Goal: Task Accomplishment & Management: Manage account settings

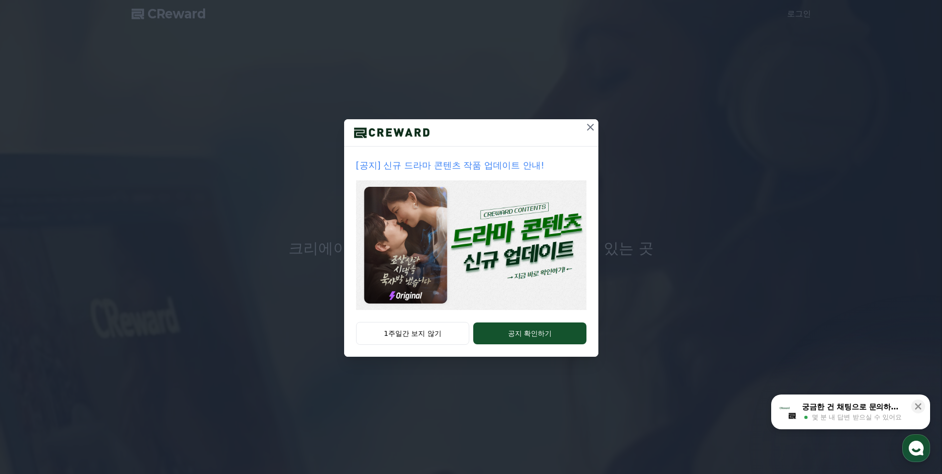
click at [593, 121] on button at bounding box center [591, 127] width 16 height 16
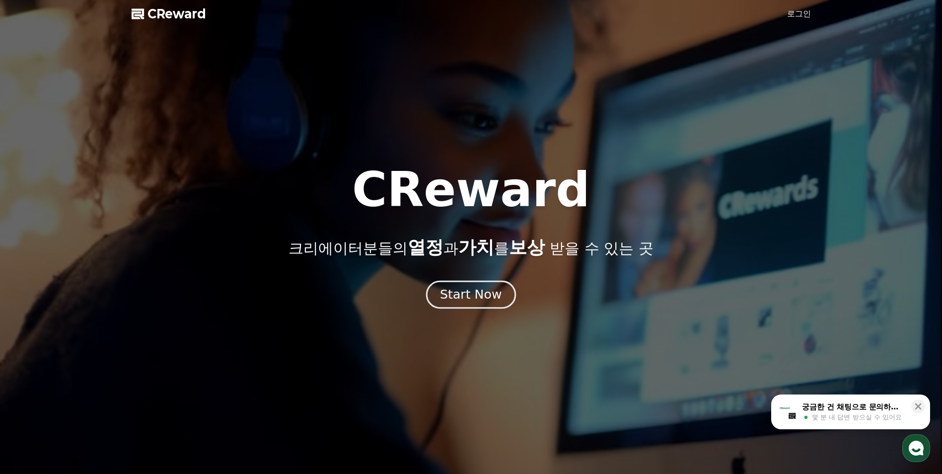
click at [459, 297] on div "Start Now" at bounding box center [471, 294] width 62 height 17
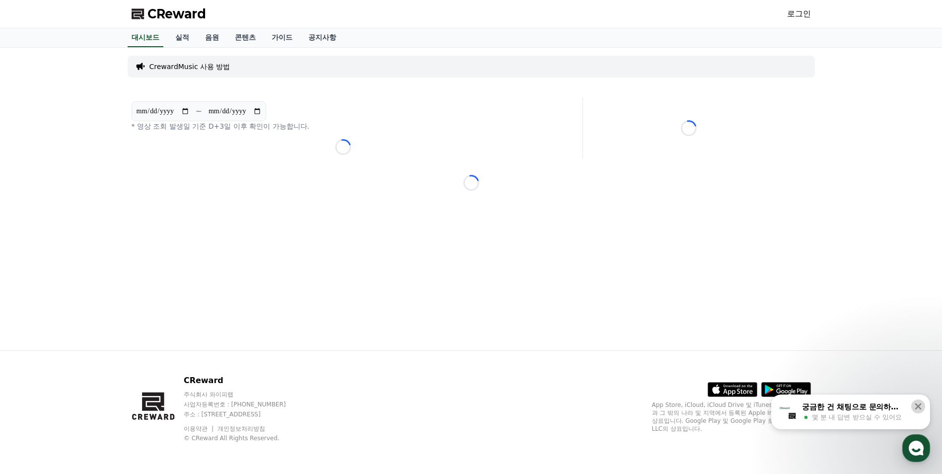
click at [920, 401] on icon at bounding box center [919, 406] width 10 height 10
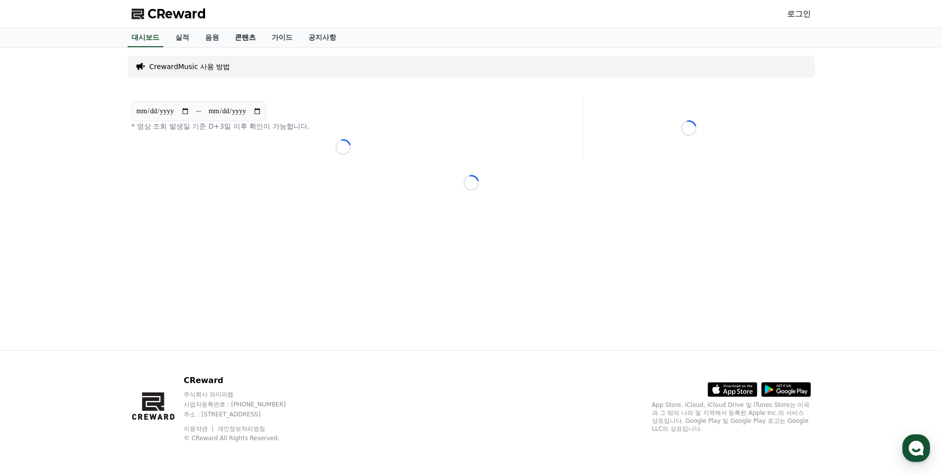
click at [235, 38] on link "콘텐츠" at bounding box center [245, 37] width 37 height 19
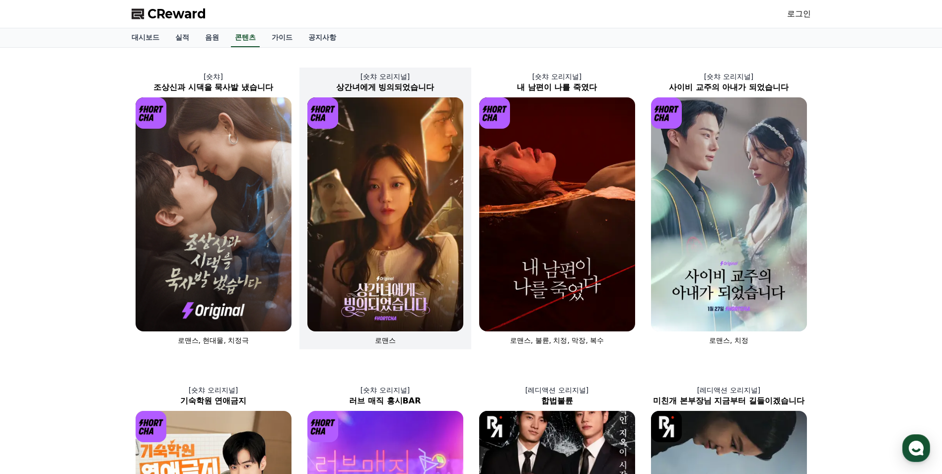
click at [365, 313] on img at bounding box center [386, 214] width 156 height 234
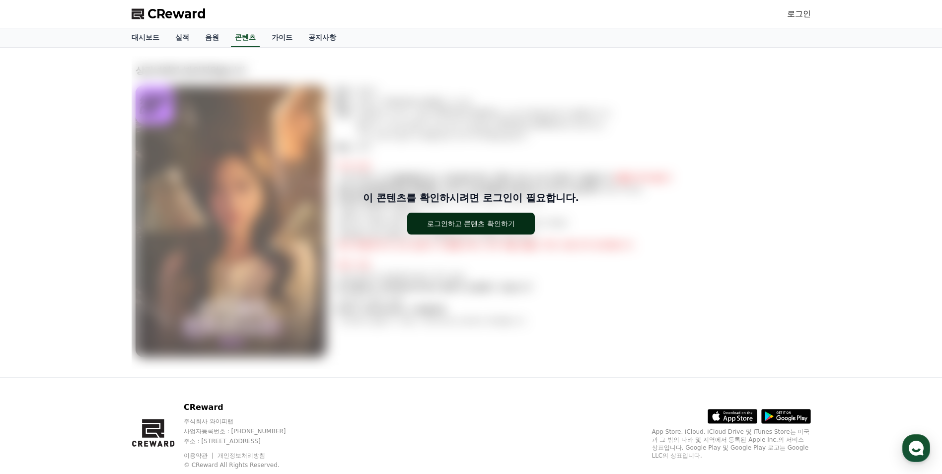
click at [445, 221] on div "로그인하고 콘텐츠 확인하기" at bounding box center [471, 224] width 88 height 10
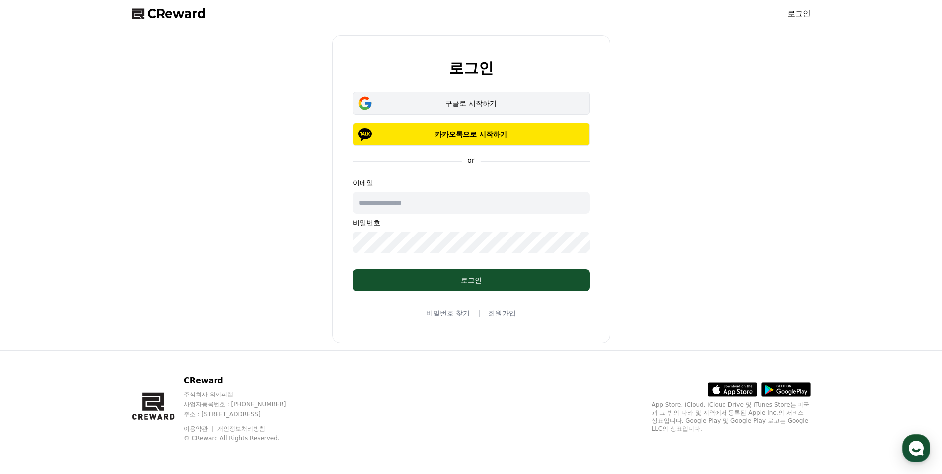
click at [432, 109] on button "구글로 시작하기" at bounding box center [471, 103] width 237 height 23
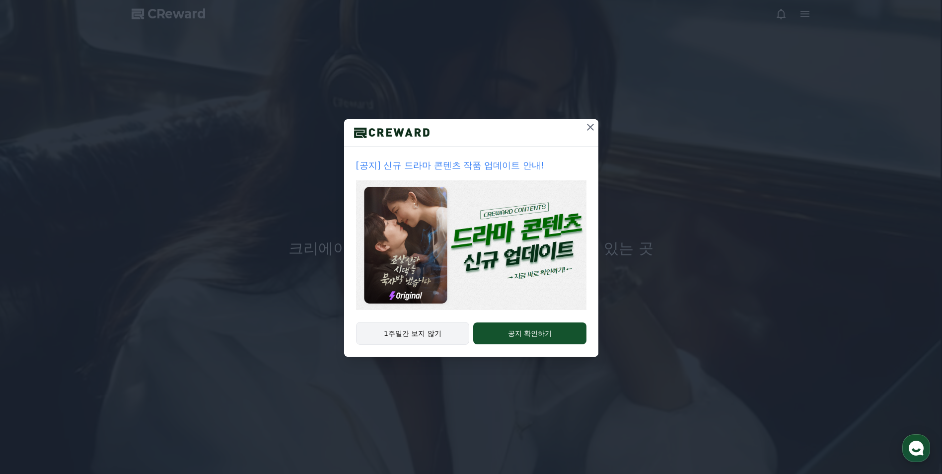
click at [414, 329] on button "1주일간 보지 않기" at bounding box center [413, 333] width 114 height 23
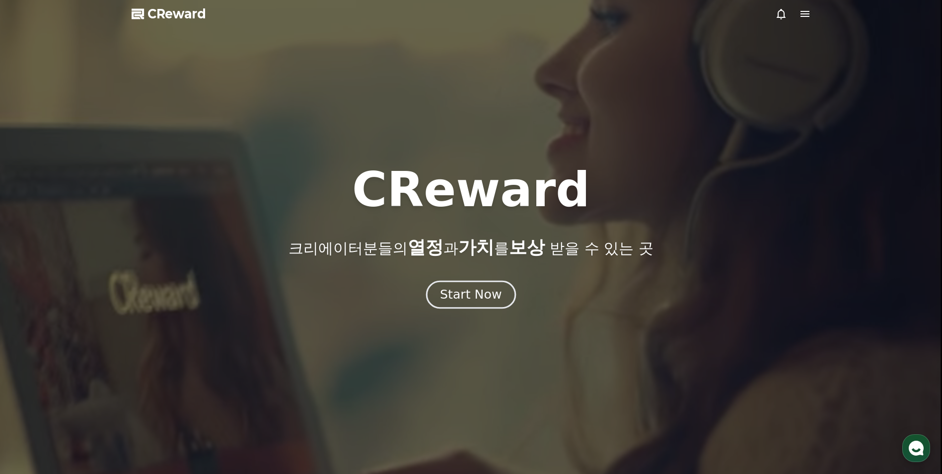
click at [453, 292] on div "Start Now" at bounding box center [471, 294] width 62 height 17
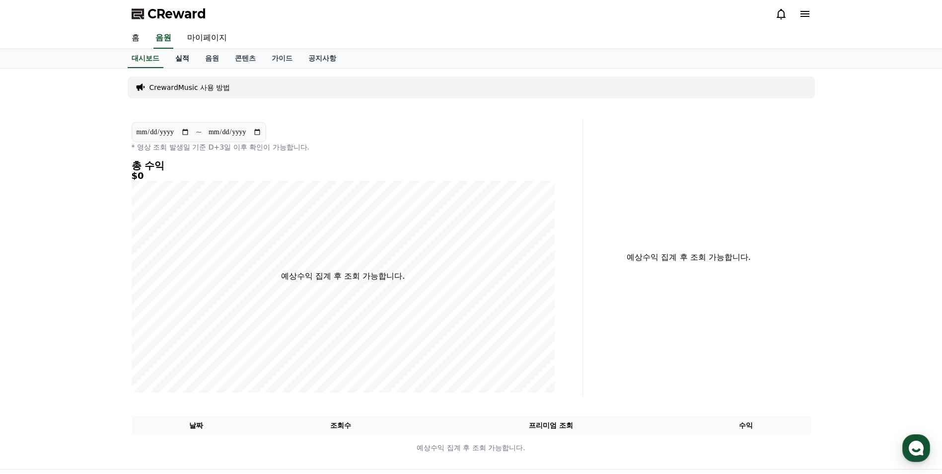
click at [183, 59] on link "실적" at bounding box center [182, 58] width 30 height 19
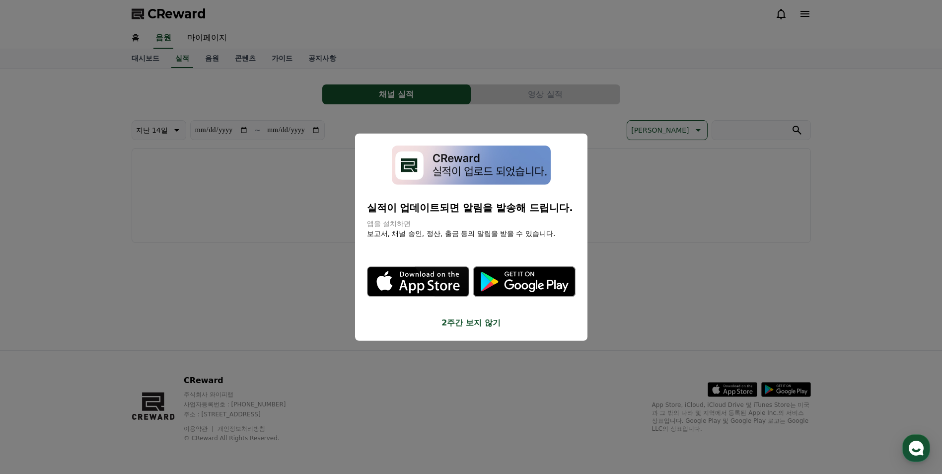
click at [462, 323] on button "2주간 보지 않기" at bounding box center [471, 322] width 209 height 12
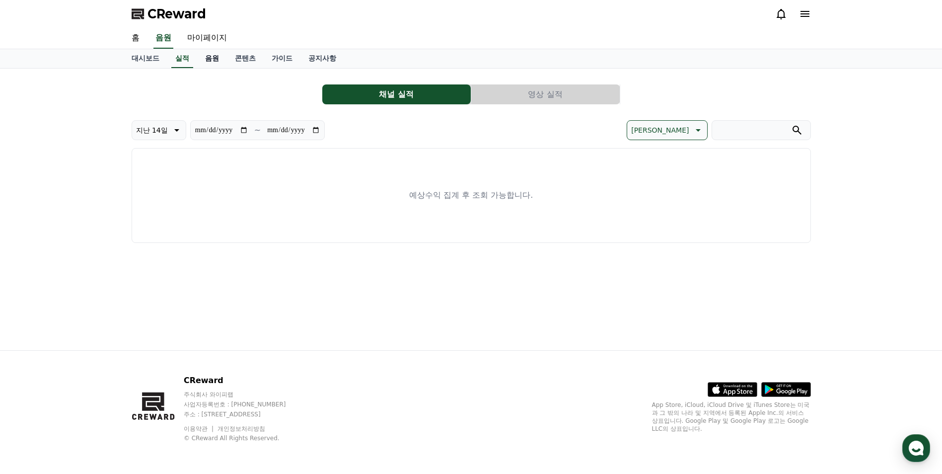
click at [221, 54] on link "음원" at bounding box center [212, 58] width 30 height 19
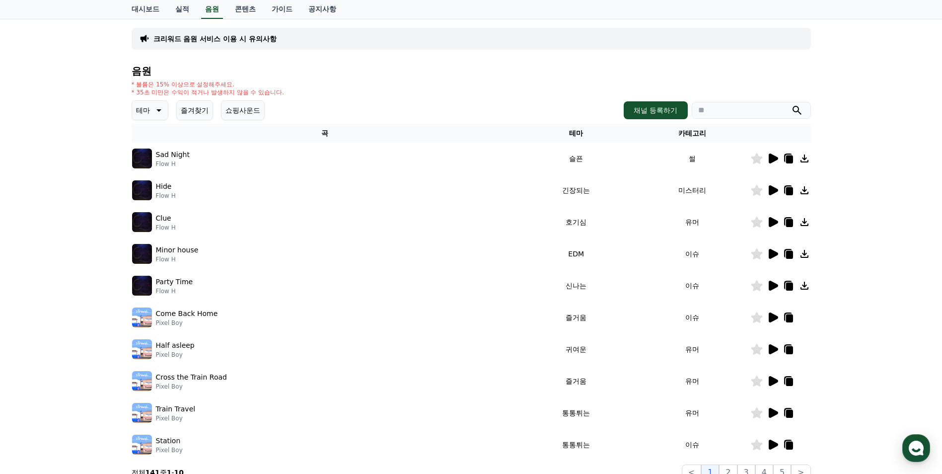
scroll to position [50, 0]
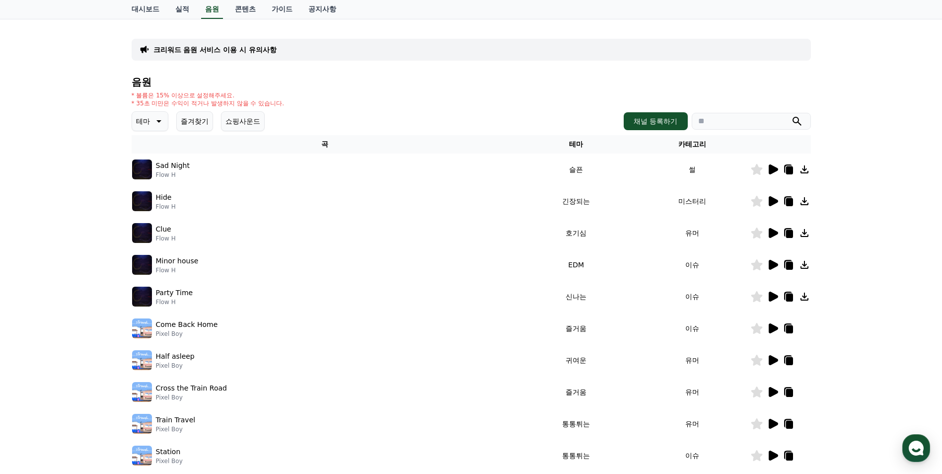
click at [191, 124] on button "즐겨찾기" at bounding box center [194, 121] width 37 height 20
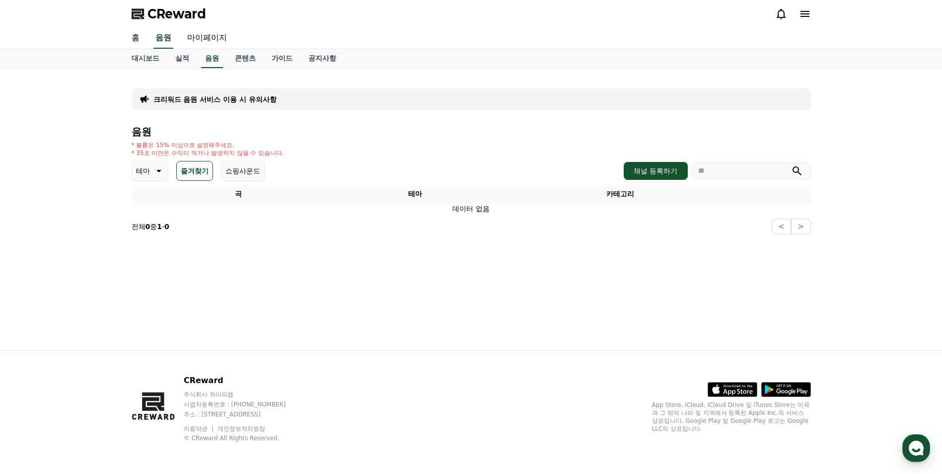
click at [151, 173] on button "테마" at bounding box center [150, 171] width 37 height 20
click at [180, 168] on button "즐겨찾기" at bounding box center [194, 171] width 37 height 20
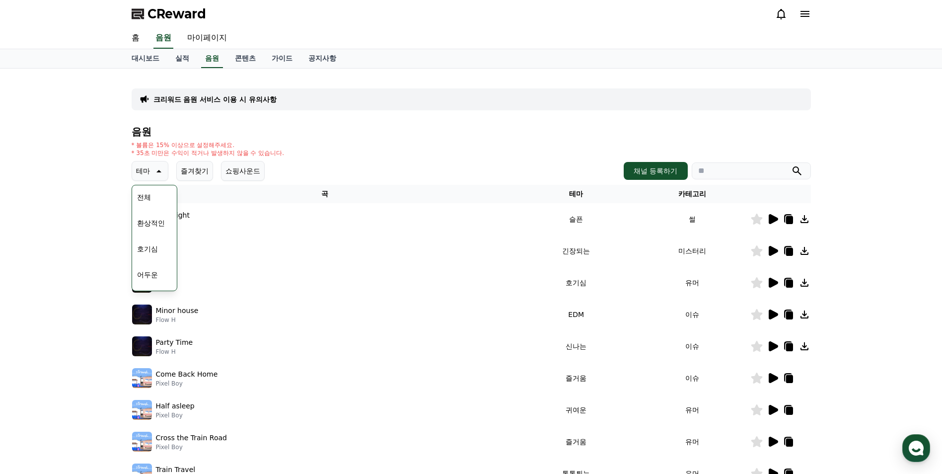
drag, startPoint x: 318, startPoint y: 138, endPoint x: 289, endPoint y: 156, distance: 34.2
click at [318, 139] on div "음원 * 볼륨은 15% 이상으로 설정해주세요. * 35초 미만은 수익이 적거나 발생하지 않을 수 있습니다. 테마 테마 전체 환상적인 호기심 어…" at bounding box center [472, 333] width 680 height 415
click at [253, 171] on button "쇼핑사운드" at bounding box center [243, 171] width 44 height 20
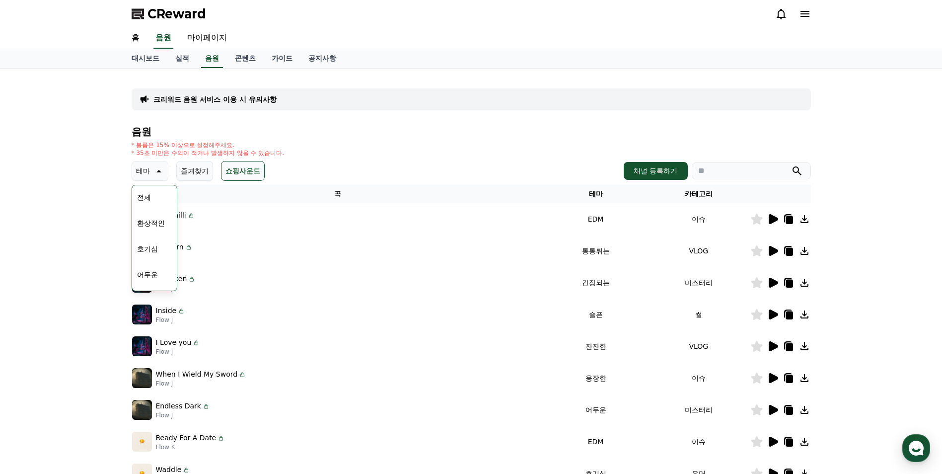
click at [161, 170] on icon at bounding box center [158, 171] width 12 height 12
click at [779, 216] on div at bounding box center [781, 219] width 60 height 12
click at [777, 219] on icon at bounding box center [773, 219] width 9 height 10
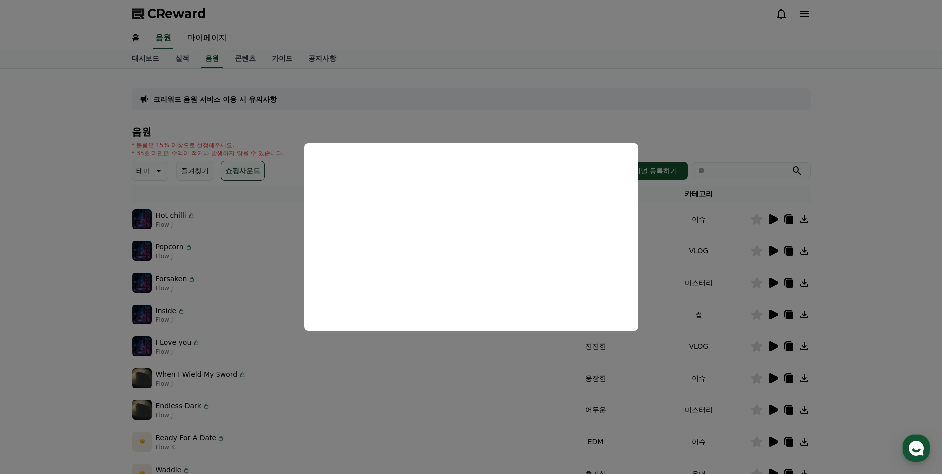
click at [469, 124] on button "close modal" at bounding box center [471, 237] width 942 height 474
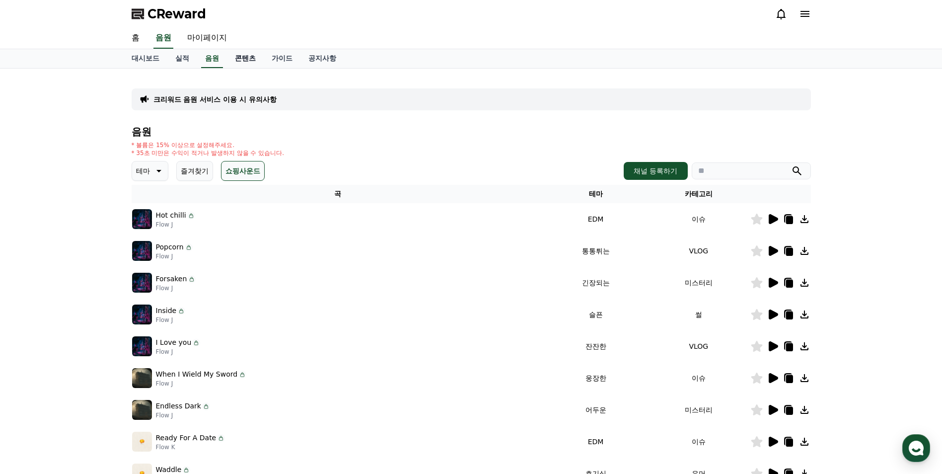
click at [247, 61] on link "콘텐츠" at bounding box center [245, 58] width 37 height 19
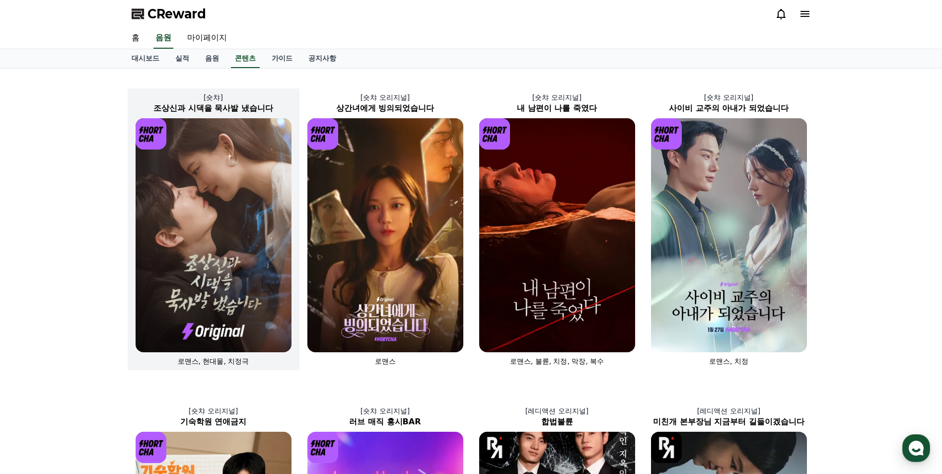
click at [224, 217] on img at bounding box center [214, 235] width 156 height 234
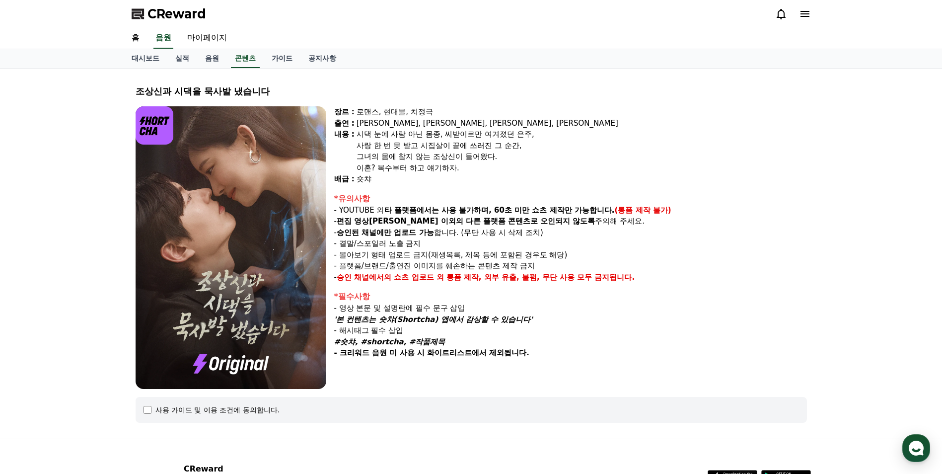
drag, startPoint x: 358, startPoint y: 136, endPoint x: 409, endPoint y: 170, distance: 61.3
click at [409, 170] on div "시댁 눈에 사람 아닌 몸종, 씨받이로만 여겨졌던 은주, 사랑 한 번 못 받고 시집살이 끝에 쓰러진 그 순간, 그녀의 몸에 참지 않는 조상신이 …" at bounding box center [582, 151] width 451 height 45
drag, startPoint x: 409, startPoint y: 170, endPoint x: 408, endPoint y: 186, distance: 16.0
click at [408, 186] on div "장르 : 로맨스, 현대물, 치정극 출연 : 최윤정, 정시현, 신영찬, 송경아 내용 : 시댁 눈에 사람 아닌 몸종, 씨받이로만 여겨졌던 은주, …" at bounding box center [570, 247] width 473 height 283
drag, startPoint x: 351, startPoint y: 214, endPoint x: 461, endPoint y: 213, distance: 109.3
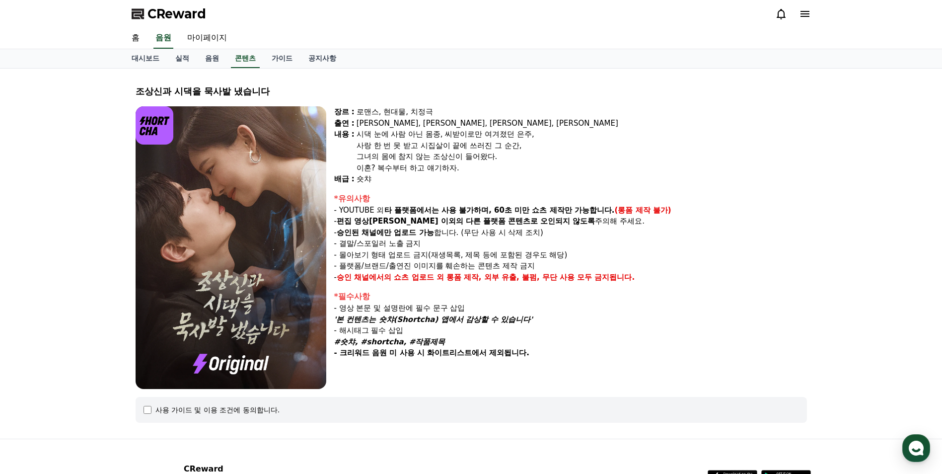
click at [461, 213] on p "- YOUTUBE 외 타 플랫폼에서는 사용 불가하며, 60초 미만 쇼츠 제작만 가능합니다. (롱폼 제작 불가)" at bounding box center [570, 210] width 473 height 11
click at [399, 189] on div "장르 : 로맨스, 현대물, 치정극 출연 : 최윤정, 정시현, 신영찬, 송경아 내용 : 시댁 눈에 사람 아닌 몸종, 씨받이로만 여겨졌던 은주, …" at bounding box center [570, 247] width 473 height 283
drag, startPoint x: 345, startPoint y: 206, endPoint x: 395, endPoint y: 207, distance: 50.2
click at [395, 207] on p "- YOUTUBE 외 타 플랫폼에서는 사용 불가하며, 60초 미만 쇼츠 제작만 가능합니다. (롱폼 제작 불가)" at bounding box center [570, 210] width 473 height 11
drag, startPoint x: 395, startPoint y: 207, endPoint x: 406, endPoint y: 218, distance: 15.1
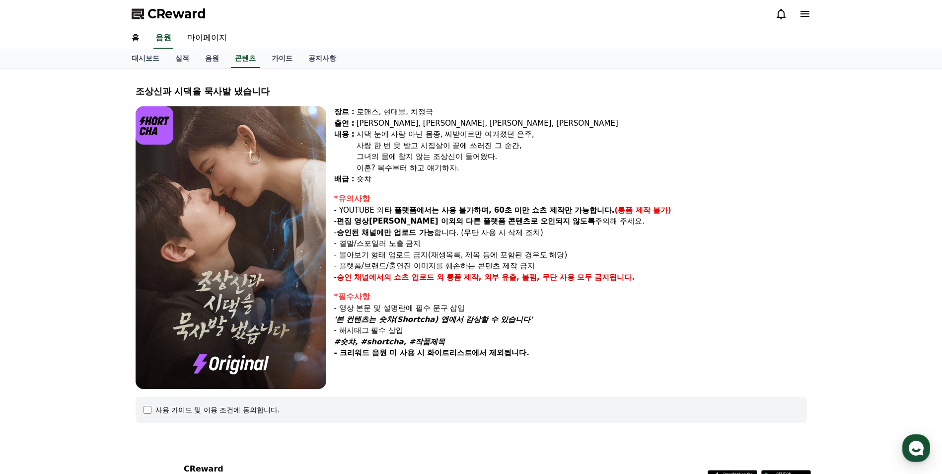
click at [406, 218] on strong "편집 영상[PERSON_NAME] 이외의" at bounding box center [400, 221] width 127 height 9
drag, startPoint x: 397, startPoint y: 226, endPoint x: 420, endPoint y: 226, distance: 22.9
click at [420, 226] on div "*유의사항 - YOUTUBE 외 타 플랫폼에서는 사용 불가하며, 60초 미만 쇼츠 제작만 가능합니다. (롱폼 제작 불가) - 편집 영상이 숏챠…" at bounding box center [570, 238] width 473 height 90
drag, startPoint x: 420, startPoint y: 226, endPoint x: 466, endPoint y: 237, distance: 46.5
click at [466, 237] on p "- 승인된 채널에만 업로드 가능 합니다. (무단 사용 시 삭제 조치)" at bounding box center [570, 232] width 473 height 11
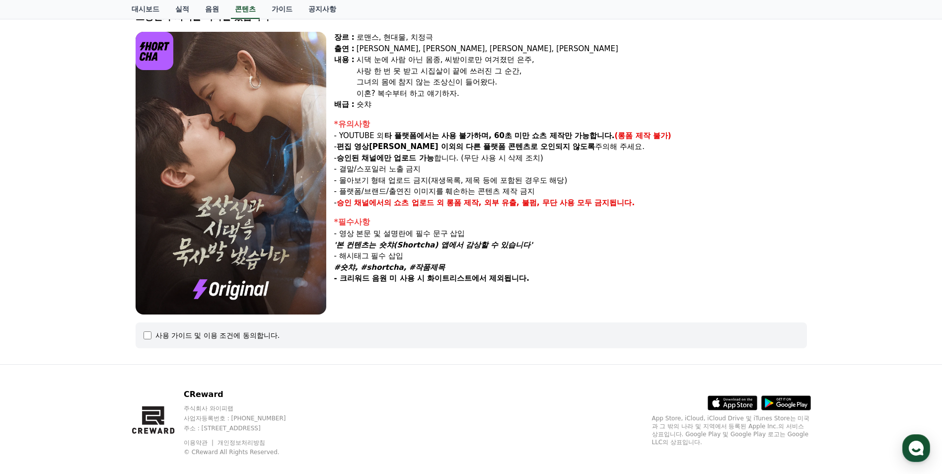
scroll to position [88, 0]
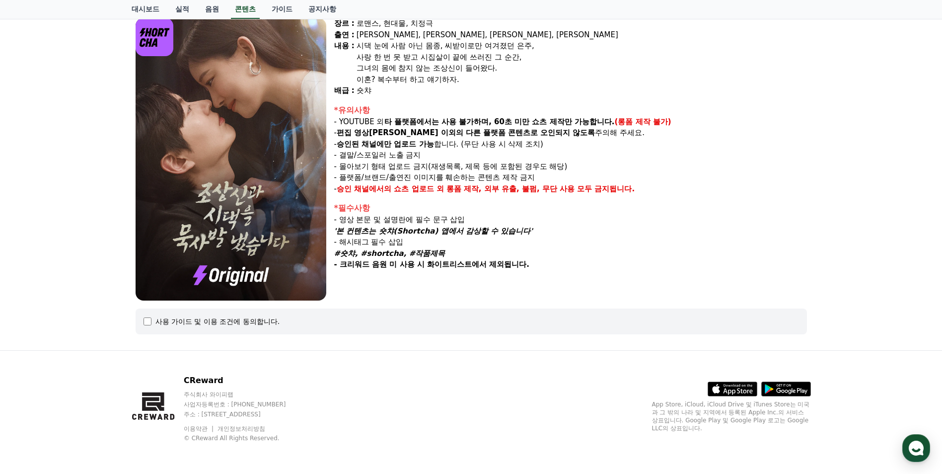
drag, startPoint x: 347, startPoint y: 268, endPoint x: 367, endPoint y: 265, distance: 20.1
click at [367, 265] on strong "- 크리워드 음원 미 사용 시 화이트리스트에서 제외됩니다." at bounding box center [431, 264] width 195 height 9
drag, startPoint x: 367, startPoint y: 265, endPoint x: 391, endPoint y: 275, distance: 25.8
click at [391, 275] on div "장르 : 로맨스, 현대물, 치정극 출연 : 최윤정, 정시현, 신영찬, 송경아 내용 : 시댁 눈에 사람 아닌 몸종, 씨받이로만 여겨졌던 은주, …" at bounding box center [570, 159] width 473 height 283
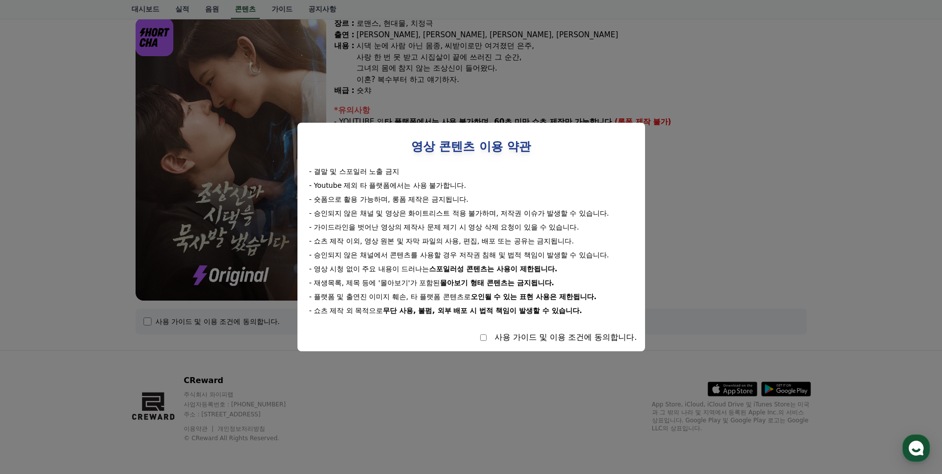
click at [487, 337] on div "사용 가이드 및 이용 조건에 동의합니다." at bounding box center [472, 337] width 332 height 12
select select
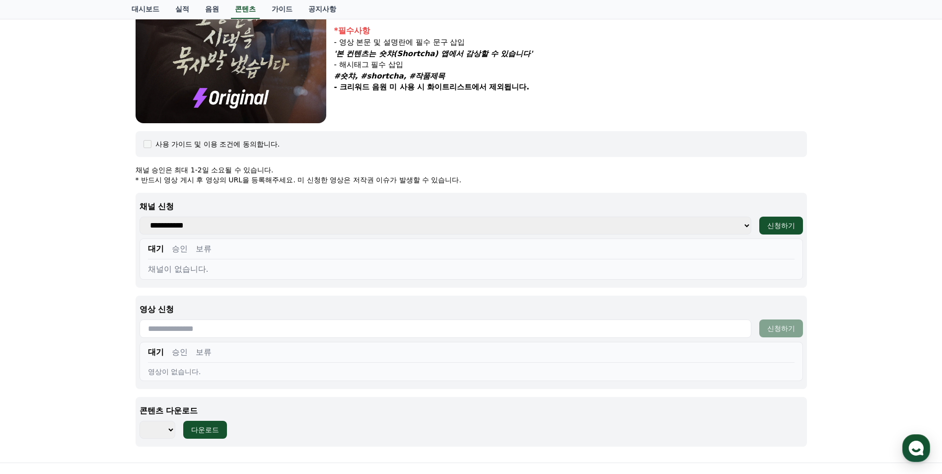
scroll to position [287, 0]
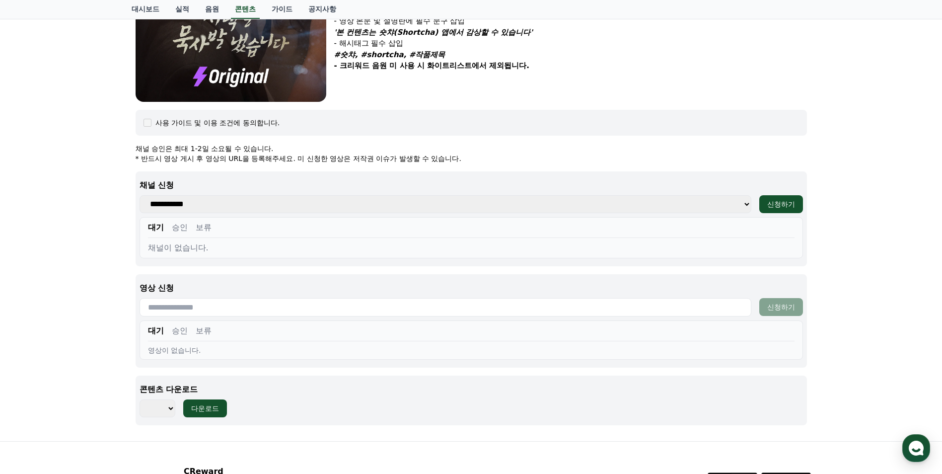
click at [627, 209] on select "**********" at bounding box center [446, 204] width 612 height 18
click at [518, 257] on div "대기 승인 보류 채널이 없습니다." at bounding box center [472, 237] width 664 height 41
click at [481, 201] on select "**********" at bounding box center [446, 204] width 612 height 18
click at [560, 243] on div "채널이 없습니다." at bounding box center [471, 248] width 647 height 12
click at [530, 231] on div "대기 승인 보류" at bounding box center [471, 230] width 647 height 16
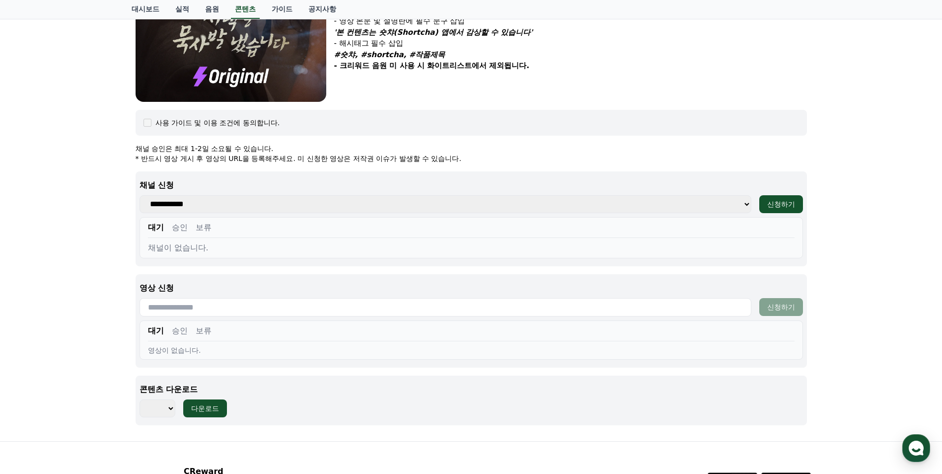
drag, startPoint x: 273, startPoint y: 247, endPoint x: 211, endPoint y: 238, distance: 62.2
click at [263, 246] on div "채널이 없습니다." at bounding box center [471, 248] width 647 height 12
drag, startPoint x: 192, startPoint y: 230, endPoint x: 176, endPoint y: 228, distance: 16.0
click at [187, 230] on div "대기 승인 보류" at bounding box center [471, 230] width 647 height 16
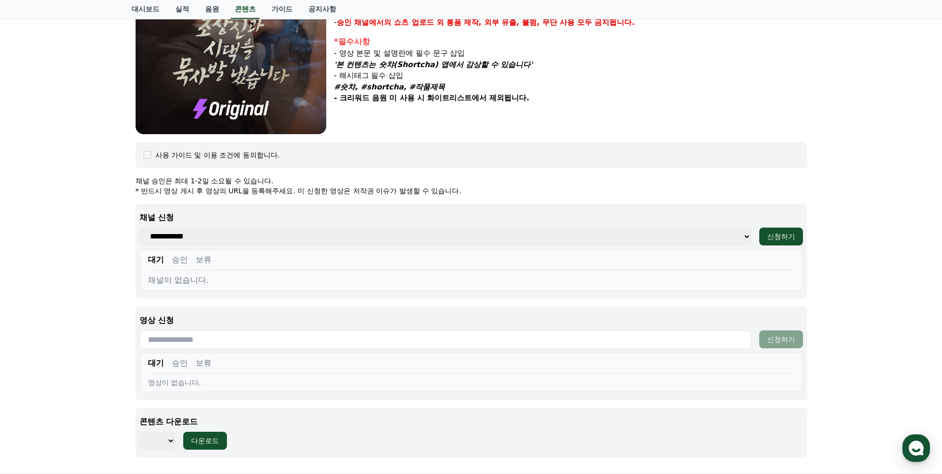
scroll to position [237, 0]
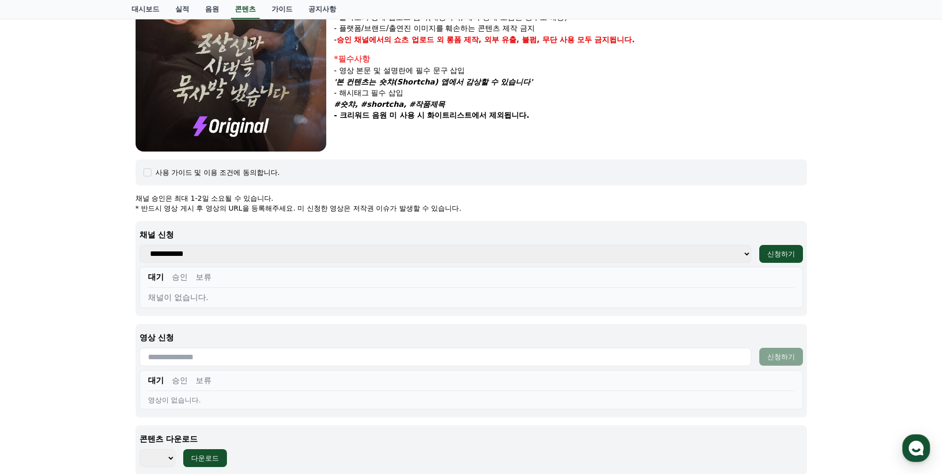
drag, startPoint x: 164, startPoint y: 196, endPoint x: 302, endPoint y: 204, distance: 137.3
click at [302, 204] on div "채널 승인은 최대 1-2일 소요될 수 있습니다. * 반드시 영상 게시 후 영상의 URL을 등록해주세요. 미 신청한 영상은 저작권 이슈가 발생할…" at bounding box center [472, 203] width 672 height 20
click at [191, 219] on div "**********" at bounding box center [472, 334] width 672 height 282
drag, startPoint x: 253, startPoint y: 212, endPoint x: 361, endPoint y: 218, distance: 107.5
click at [361, 218] on div "**********" at bounding box center [472, 334] width 672 height 282
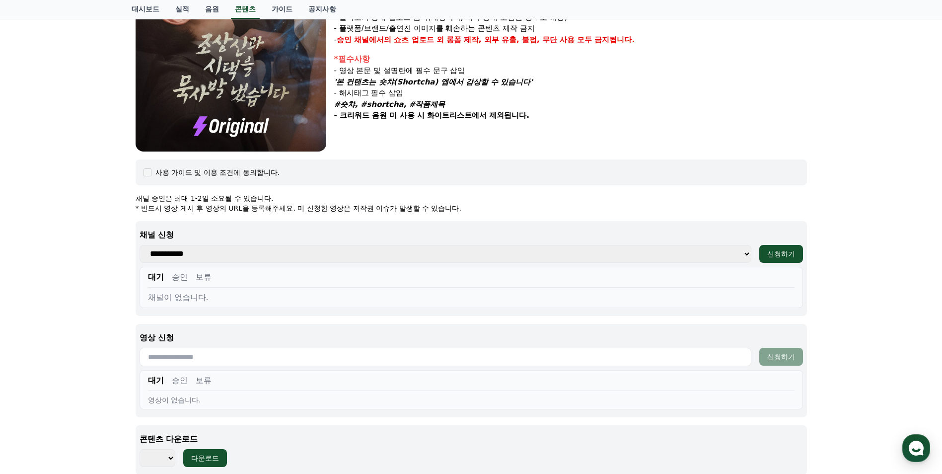
drag, startPoint x: 361, startPoint y: 218, endPoint x: 361, endPoint y: 237, distance: 19.4
click at [361, 237] on p "채널 신청" at bounding box center [472, 235] width 664 height 12
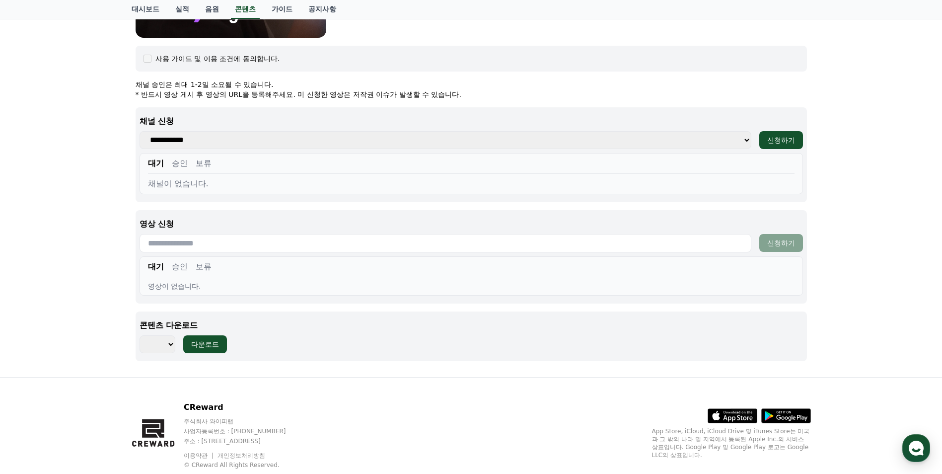
scroll to position [328, 0]
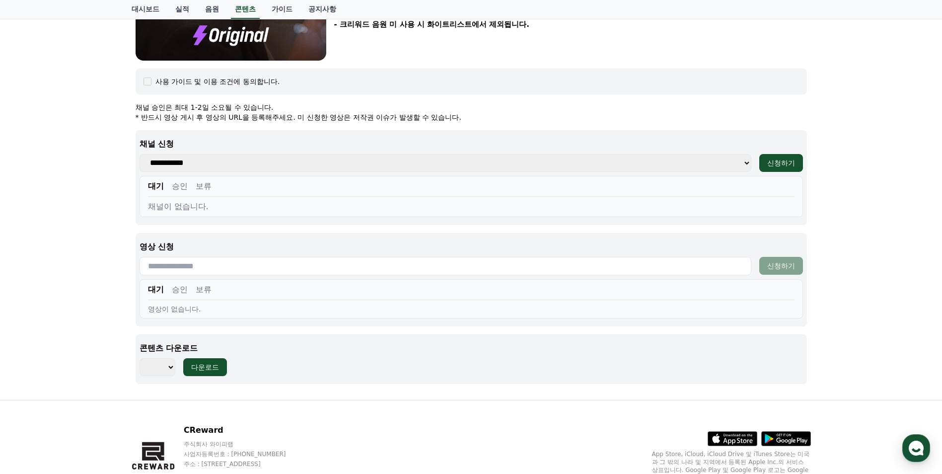
click at [168, 368] on select "*** *** *** *** *** *** *** *** *** *** *** *** *** *** *** *** *** *** *** ***…" at bounding box center [158, 367] width 36 height 18
click at [86, 251] on div "조상신과 시댁을 묵사발 냈습니다 장르 : 로맨스, 현대물, 치정극 출연 : 최윤정, 정시현, 신영찬, 송경아 내용 : 시댁 눈에 사람 아닌 몸…" at bounding box center [471, 70] width 942 height 660
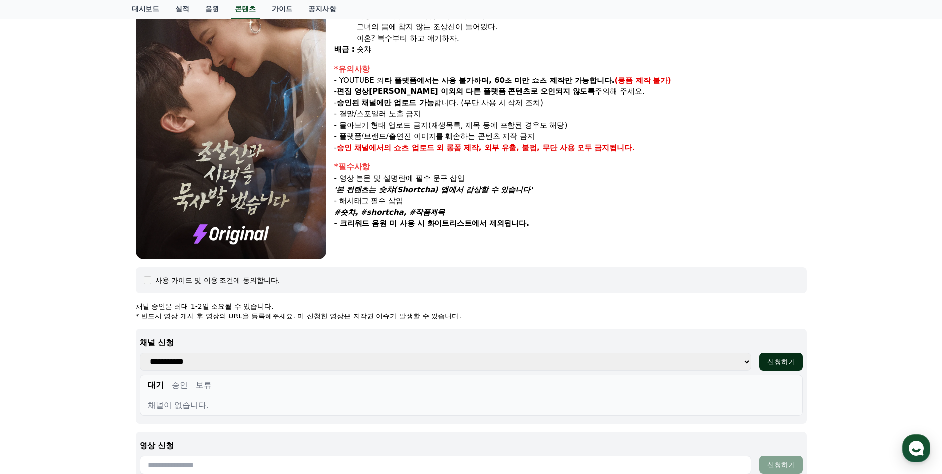
scroll to position [229, 0]
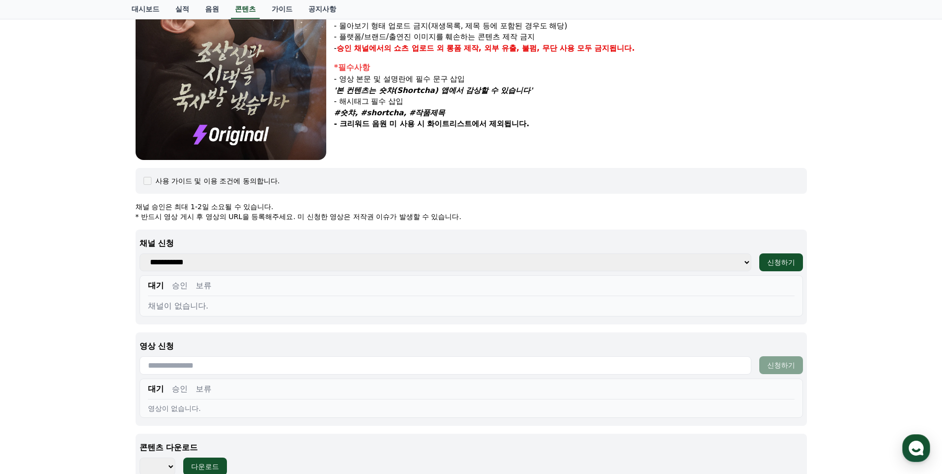
drag, startPoint x: 750, startPoint y: 259, endPoint x: 722, endPoint y: 266, distance: 28.7
click at [748, 260] on select "**********" at bounding box center [446, 262] width 612 height 18
click at [516, 296] on div "대기 승인 보류 채널이 없습니다." at bounding box center [472, 295] width 664 height 41
click at [719, 262] on select "**********" at bounding box center [446, 262] width 612 height 18
click at [778, 257] on button "신청하기" at bounding box center [782, 262] width 44 height 18
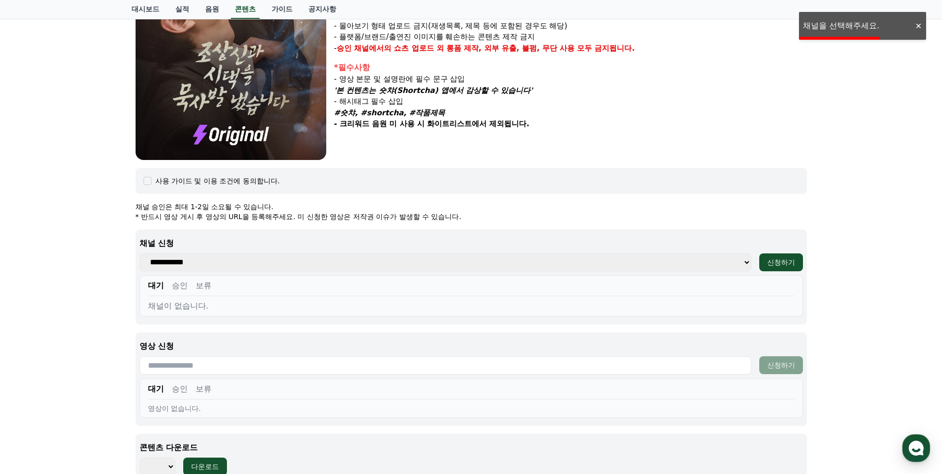
click at [735, 266] on select "**********" at bounding box center [446, 262] width 612 height 18
select select
click at [140, 253] on select "**********" at bounding box center [446, 262] width 612 height 18
click at [777, 265] on div "신청하기" at bounding box center [782, 262] width 28 height 10
click at [177, 287] on button "승인" at bounding box center [180, 286] width 16 height 12
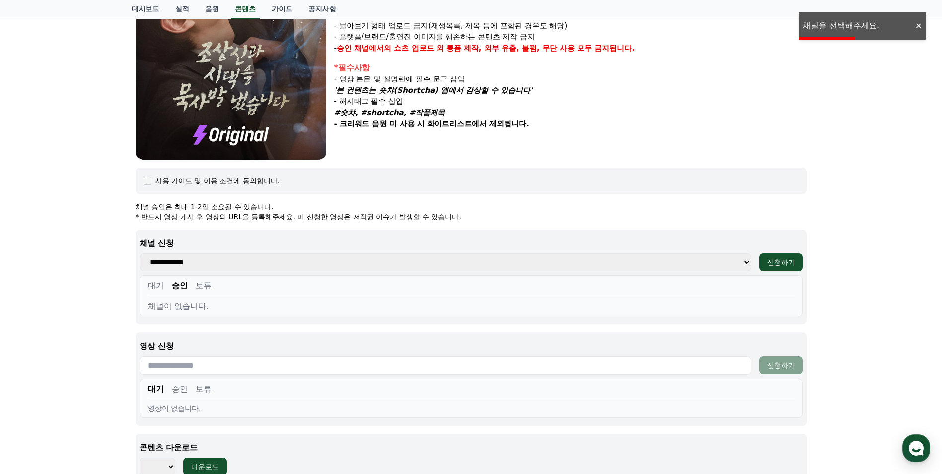
click at [152, 285] on button "대기" at bounding box center [156, 286] width 16 height 12
click at [183, 289] on button "승인" at bounding box center [180, 286] width 16 height 12
click at [194, 286] on div "대기 승인 보류" at bounding box center [471, 288] width 647 height 16
click at [204, 286] on button "보류" at bounding box center [204, 286] width 16 height 12
click at [157, 284] on button "대기" at bounding box center [156, 286] width 16 height 12
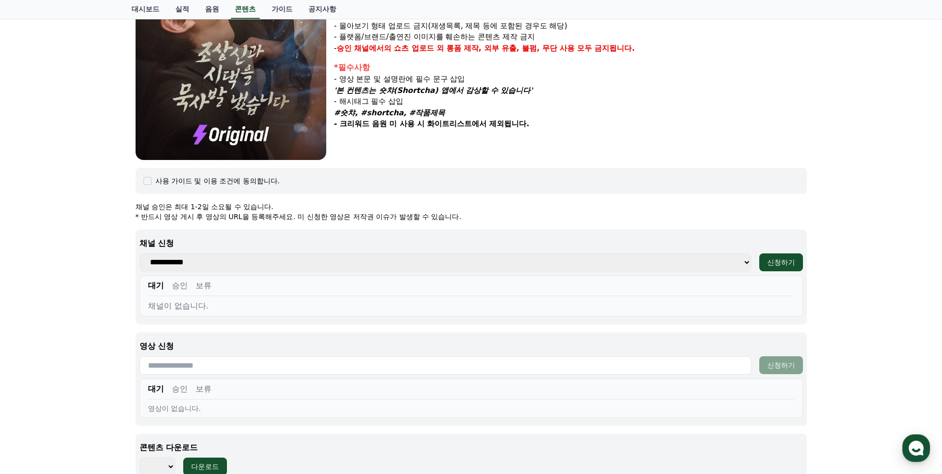
click at [173, 299] on div "대기 승인 보류 채널이 없습니다." at bounding box center [472, 295] width 664 height 41
click at [176, 308] on div "채널이 없습니다." at bounding box center [471, 306] width 647 height 12
click at [220, 263] on select "**********" at bounding box center [446, 262] width 612 height 18
click at [140, 253] on select "**********" at bounding box center [446, 262] width 612 height 18
click at [793, 262] on div "신청하기" at bounding box center [782, 262] width 28 height 10
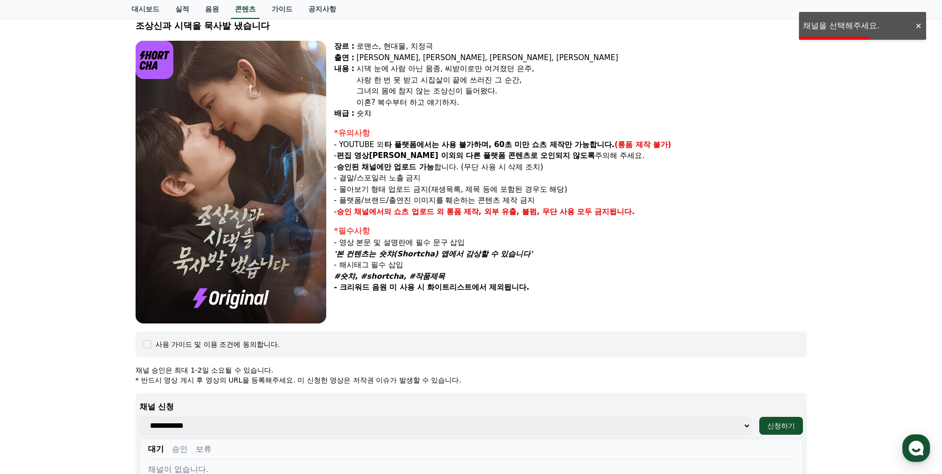
scroll to position [0, 0]
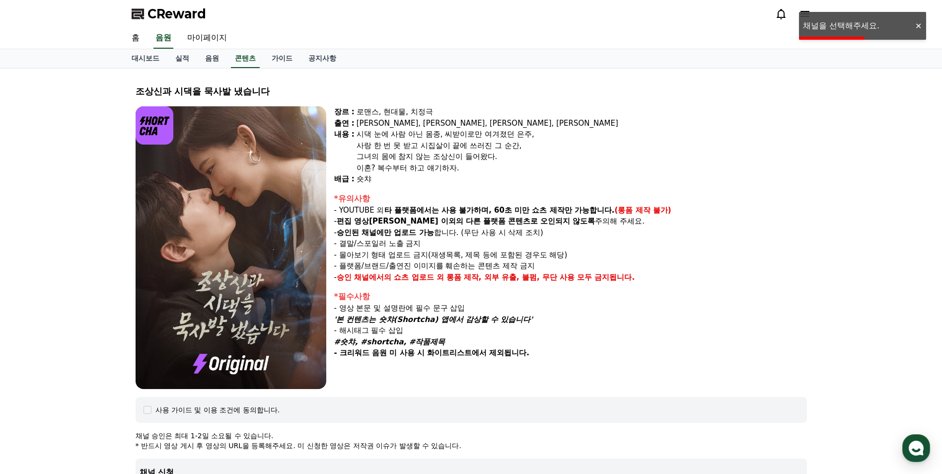
click at [234, 236] on img at bounding box center [231, 247] width 191 height 283
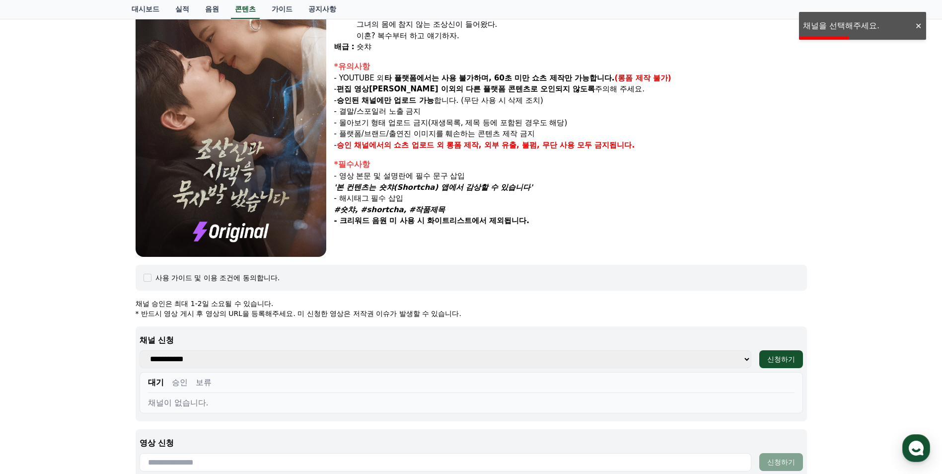
scroll to position [199, 0]
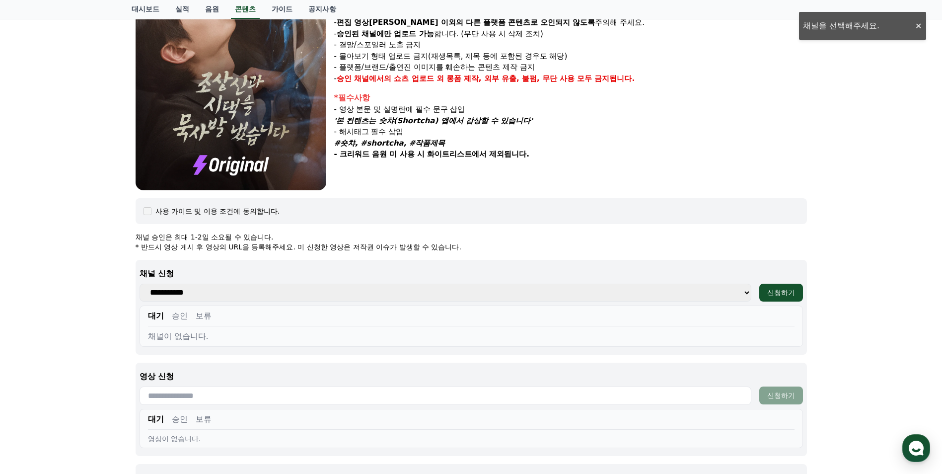
click at [177, 287] on select "**********" at bounding box center [446, 293] width 612 height 18
click at [140, 284] on select "**********" at bounding box center [446, 293] width 612 height 18
click at [177, 310] on button "승인" at bounding box center [180, 316] width 16 height 12
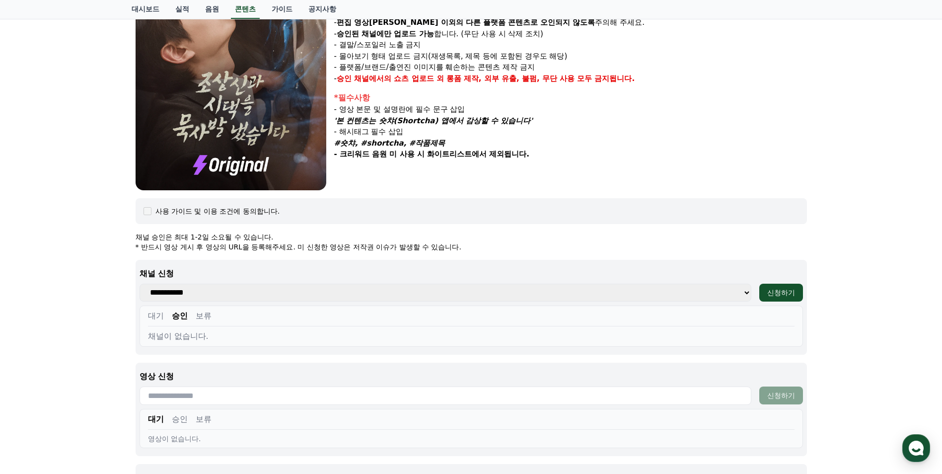
click at [187, 293] on select "**********" at bounding box center [446, 293] width 612 height 18
click at [140, 284] on select "**********" at bounding box center [446, 293] width 612 height 18
click at [159, 319] on button "대기" at bounding box center [156, 316] width 16 height 12
click at [204, 317] on button "보류" at bounding box center [204, 316] width 16 height 12
click at [203, 294] on select "**********" at bounding box center [446, 293] width 612 height 18
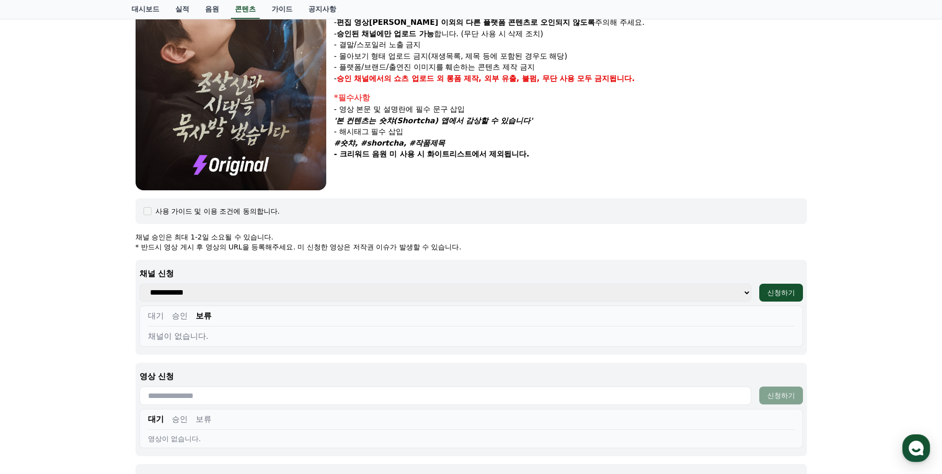
click at [804, 297] on div "**********" at bounding box center [472, 307] width 672 height 95
click at [788, 294] on div "신청하기" at bounding box center [782, 293] width 28 height 10
click at [844, 27] on div "조상신과 시댁을 묵사발 냈습니다 장르 : 로맨스, 현대물, 치정극 출연 : 최윤정, 정시현, 신영찬, 송경아 내용 : 시댁 눈에 사람 아닌 몸…" at bounding box center [471, 200] width 942 height 660
click at [200, 295] on select "**********" at bounding box center [446, 293] width 612 height 18
click at [730, 291] on select "**********" at bounding box center [446, 293] width 612 height 18
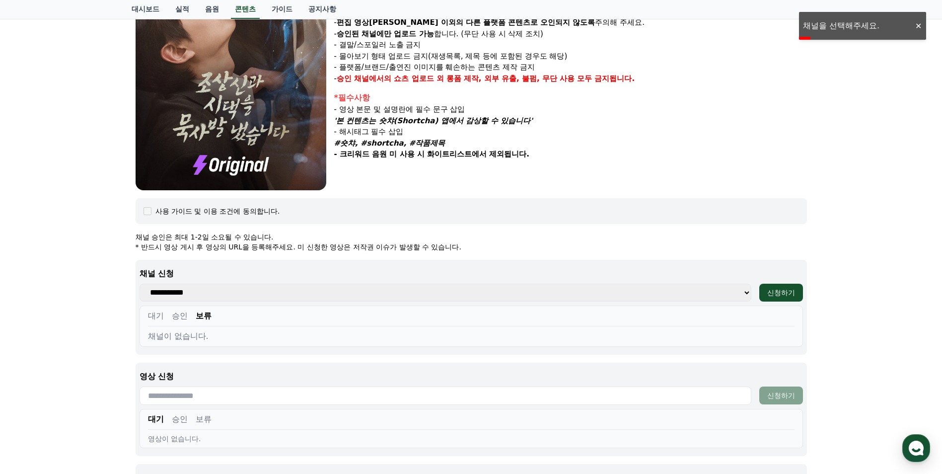
click at [160, 317] on button "대기" at bounding box center [156, 316] width 16 height 12
click at [572, 297] on select "**********" at bounding box center [446, 293] width 612 height 18
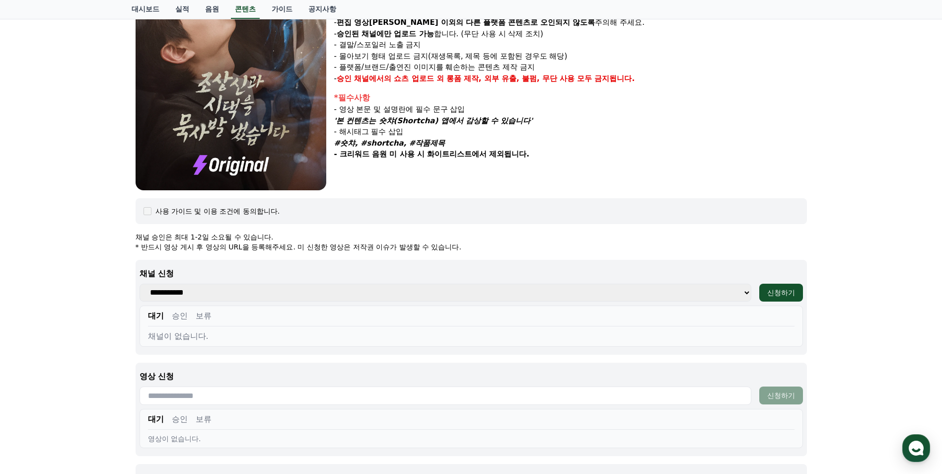
click at [453, 319] on div "대기 승인 보류" at bounding box center [471, 318] width 647 height 16
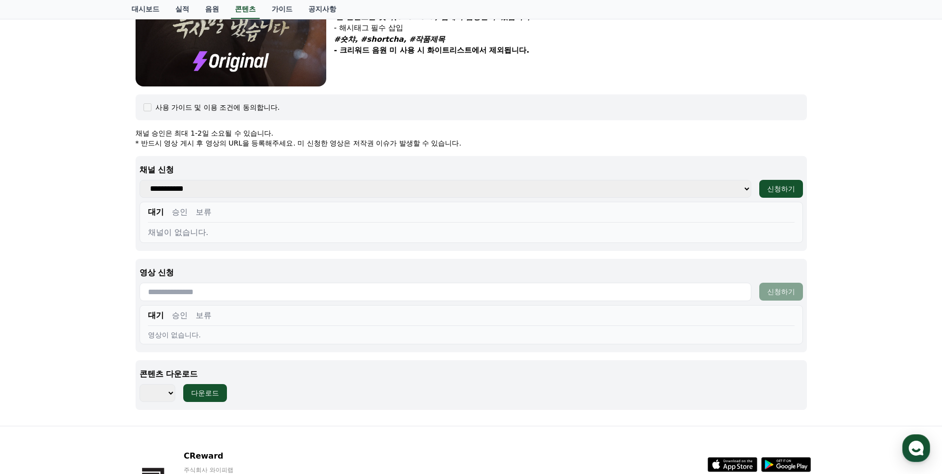
scroll to position [229, 0]
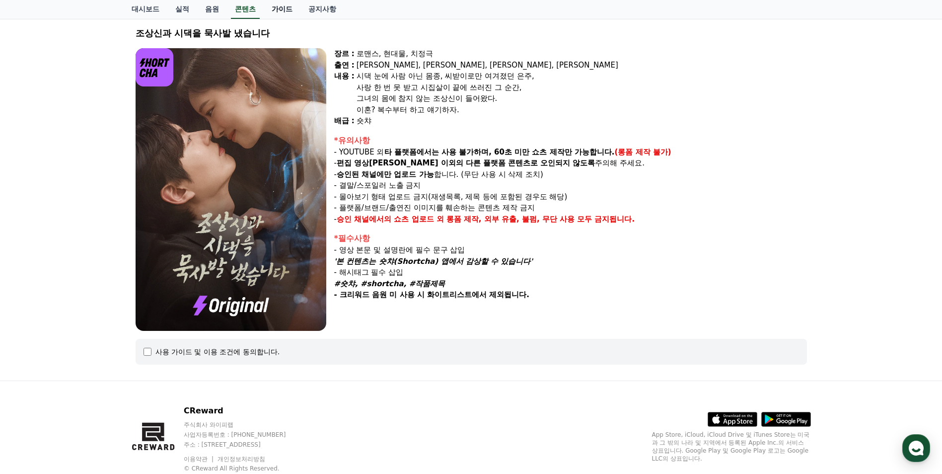
click at [281, 16] on link "가이드" at bounding box center [282, 9] width 37 height 19
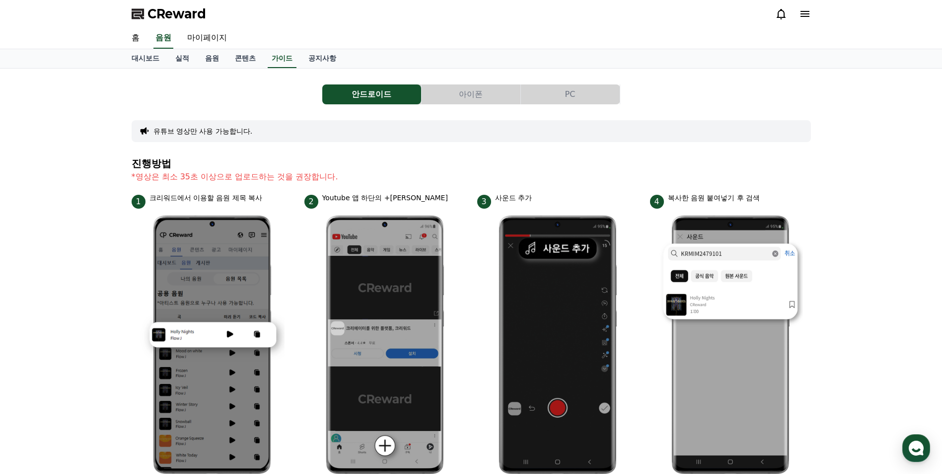
click at [557, 88] on button "PC" at bounding box center [570, 94] width 99 height 20
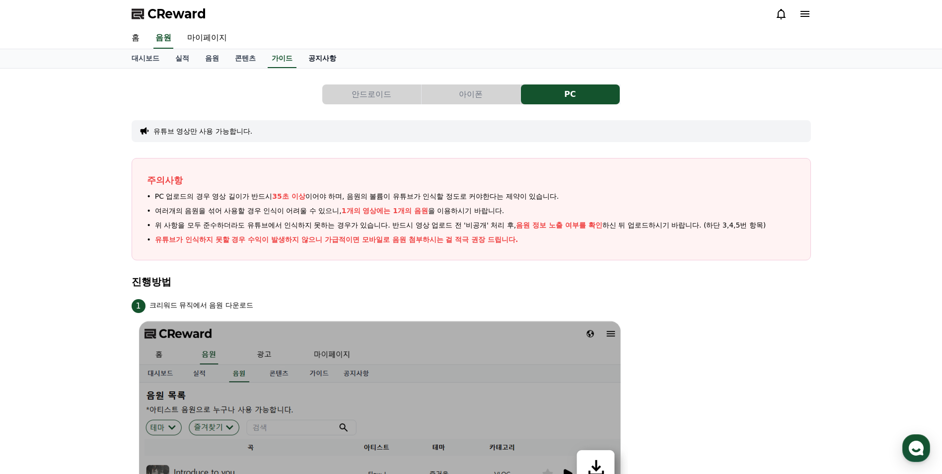
click at [304, 53] on link "공지사항" at bounding box center [323, 58] width 44 height 19
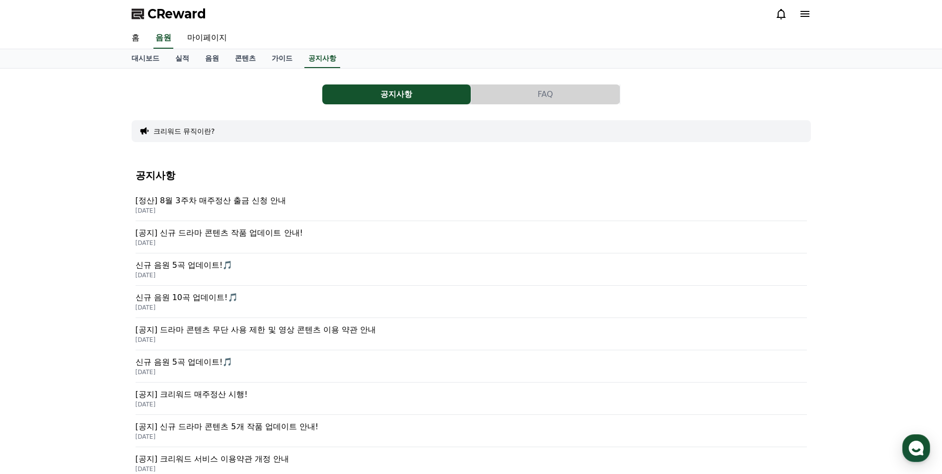
click at [246, 229] on p "[공지] 신규 드라마 콘텐츠 작품 업데이트 안내!" at bounding box center [472, 233] width 672 height 12
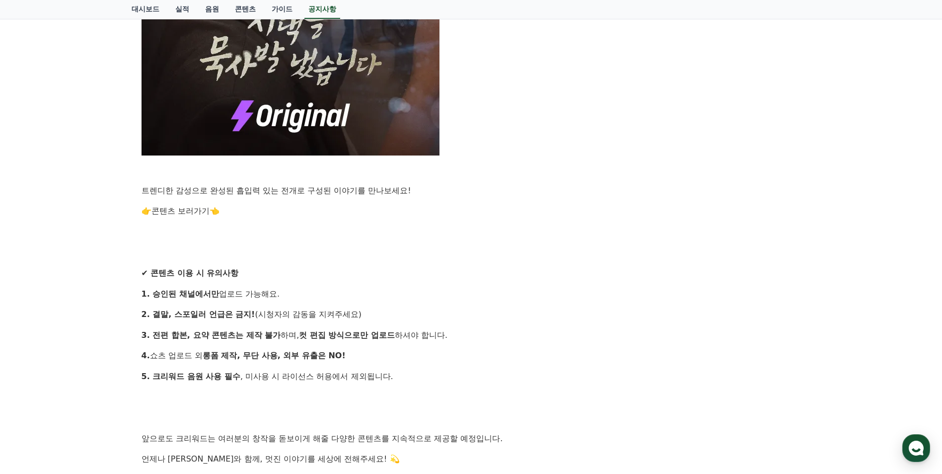
scroll to position [845, 0]
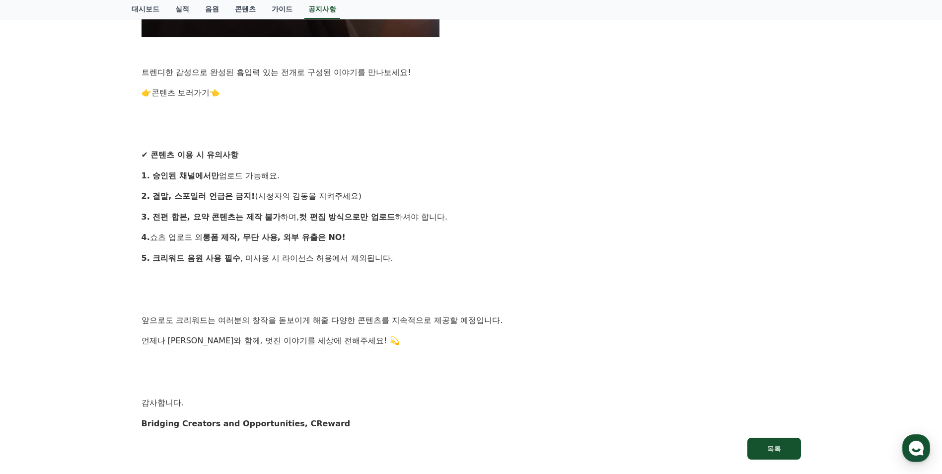
drag, startPoint x: 149, startPoint y: 175, endPoint x: 289, endPoint y: 180, distance: 140.2
click at [289, 180] on p "1. 승인된 채널에서만 업로드 가능해요." at bounding box center [472, 175] width 660 height 13
click at [237, 284] on p at bounding box center [472, 279] width 660 height 13
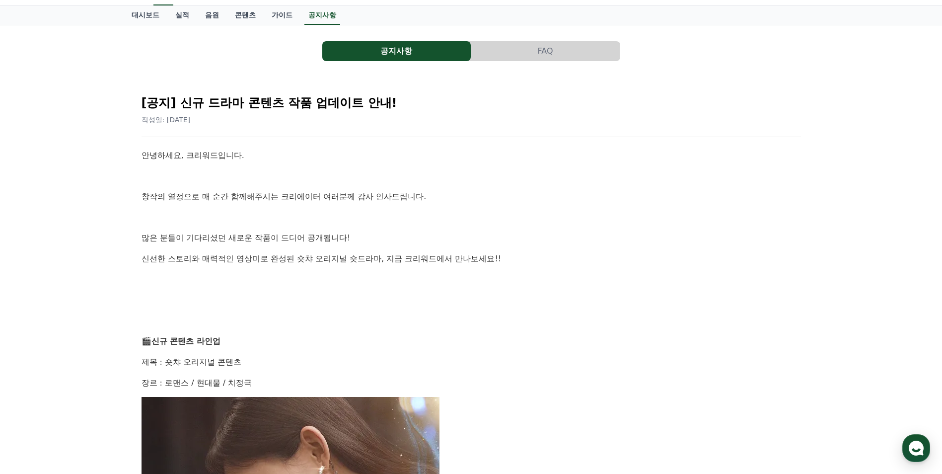
scroll to position [0, 0]
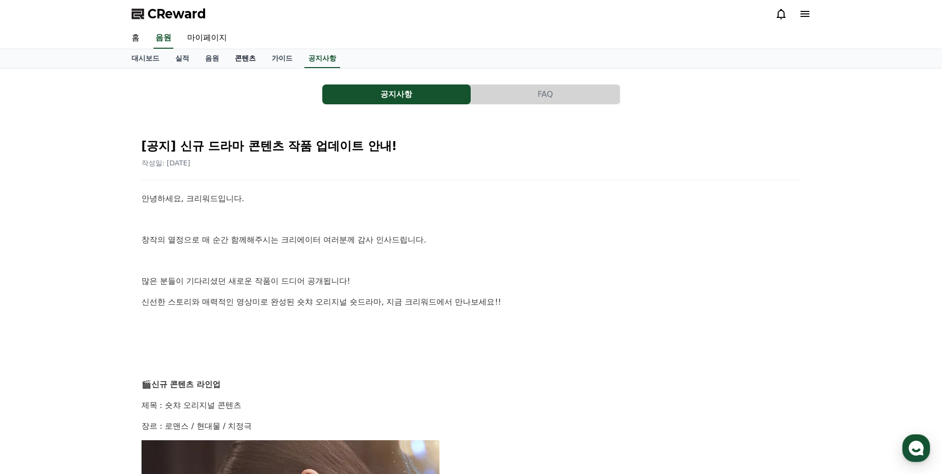
click at [240, 65] on link "콘텐츠" at bounding box center [245, 58] width 37 height 19
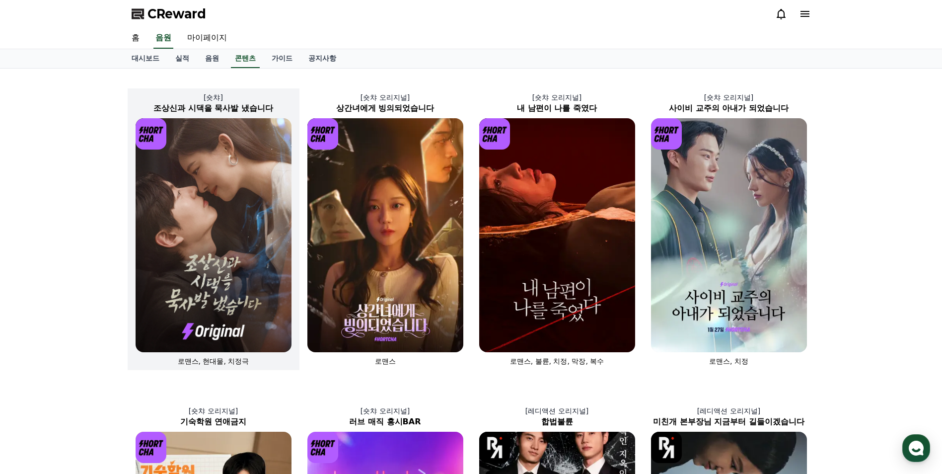
click at [237, 284] on img at bounding box center [214, 235] width 156 height 234
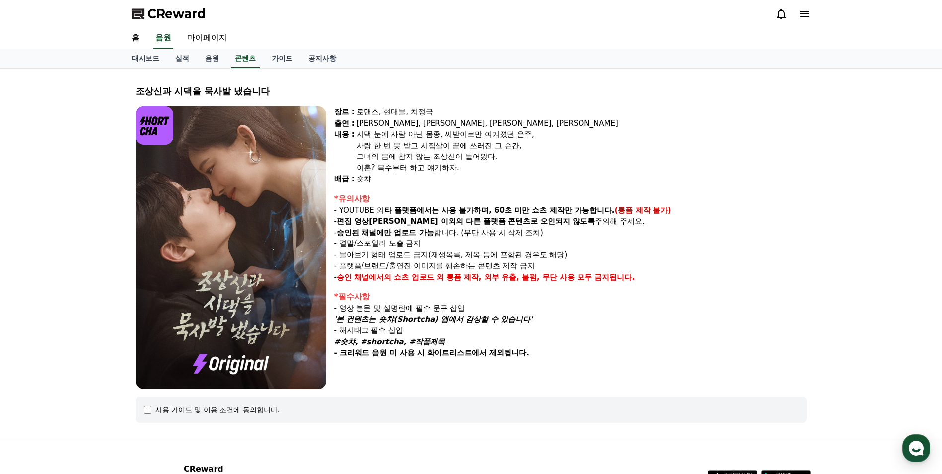
scroll to position [88, 0]
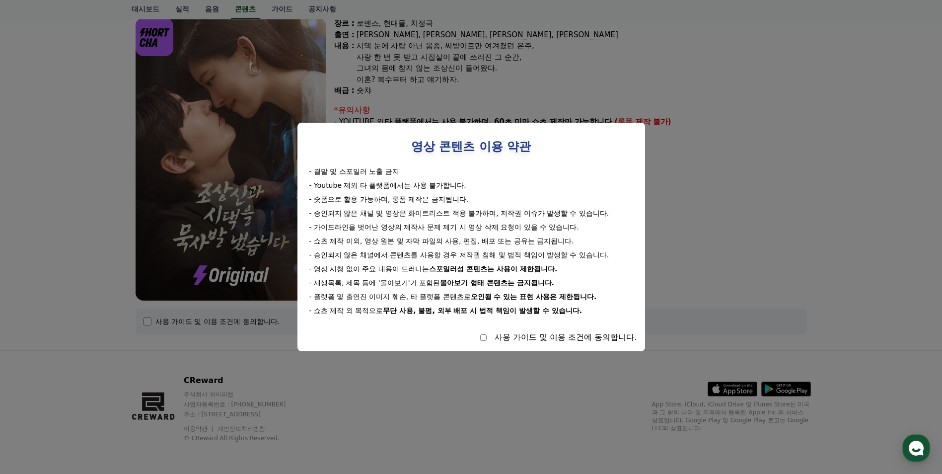
select select
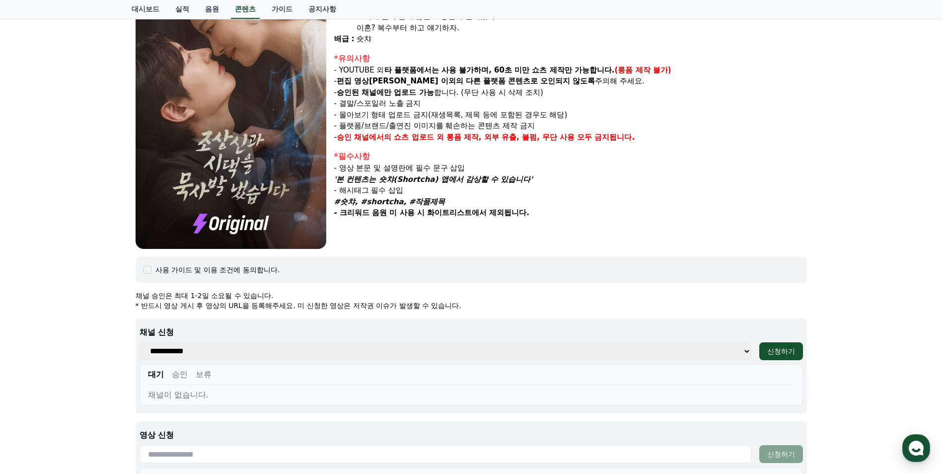
scroll to position [188, 0]
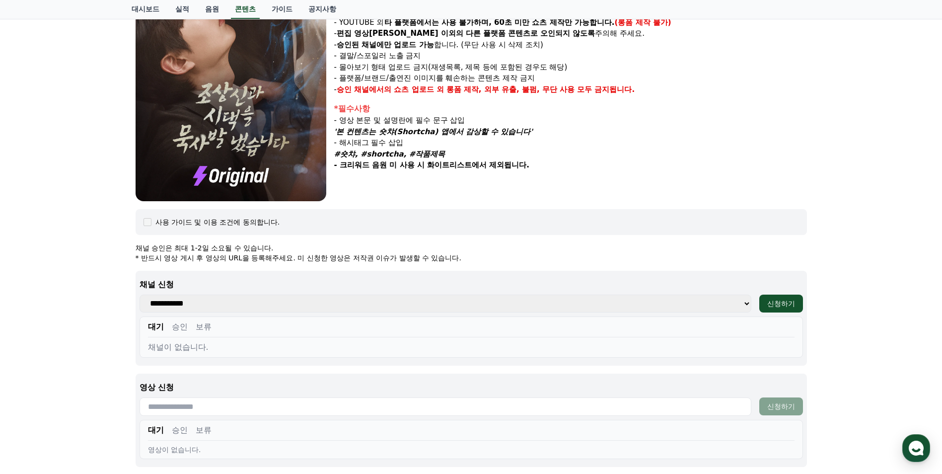
click at [238, 303] on select "**********" at bounding box center [446, 304] width 612 height 18
click at [108, 301] on div "조상신과 시댁을 묵사발 냈습니다 장르 : 로맨스, 현대물, 치정극 출연 : 최윤정, 정시현, 신영찬, 송경아 내용 : 시댁 눈에 사람 아닌 몸…" at bounding box center [471, 211] width 942 height 660
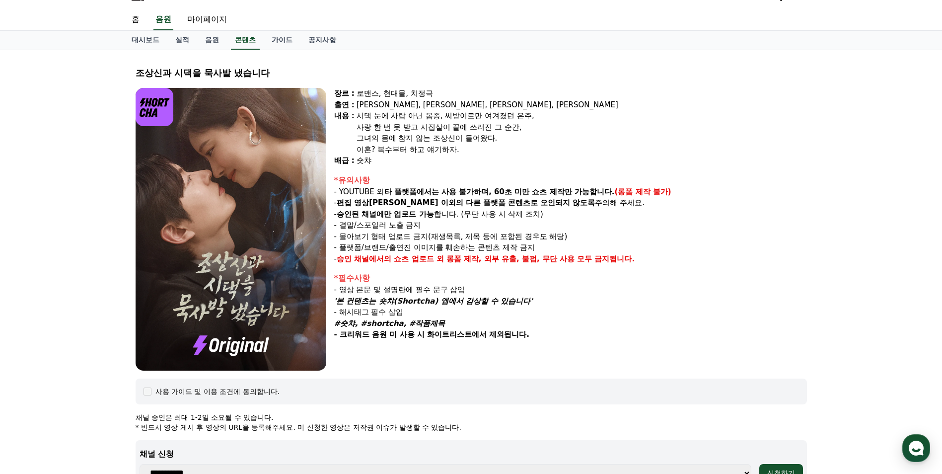
scroll to position [0, 0]
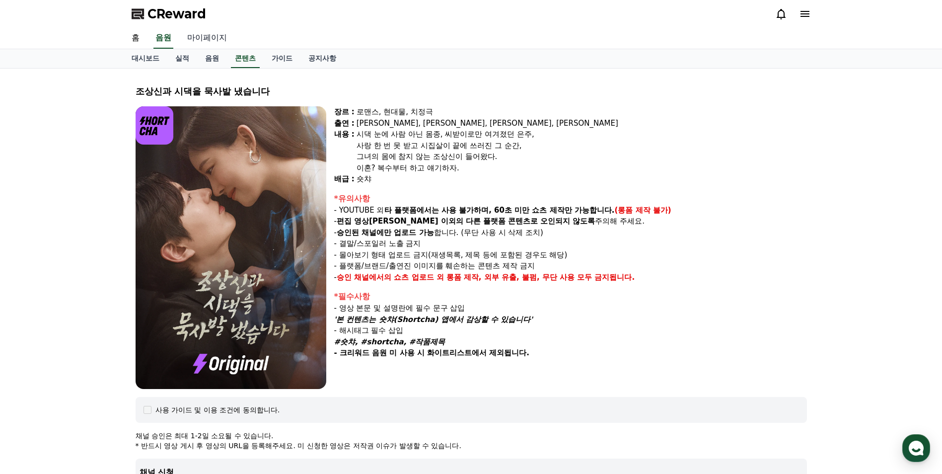
click at [215, 34] on link "마이페이지" at bounding box center [207, 38] width 56 height 21
select select "**********"
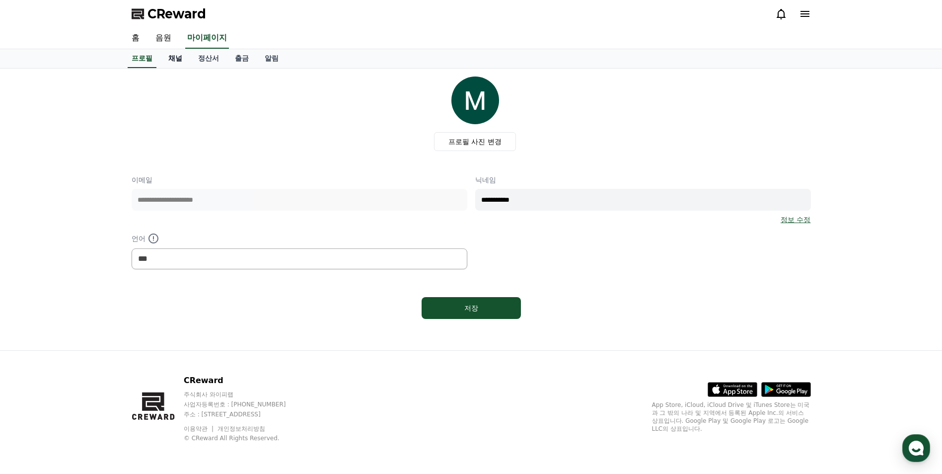
click at [173, 60] on link "채널" at bounding box center [175, 58] width 30 height 19
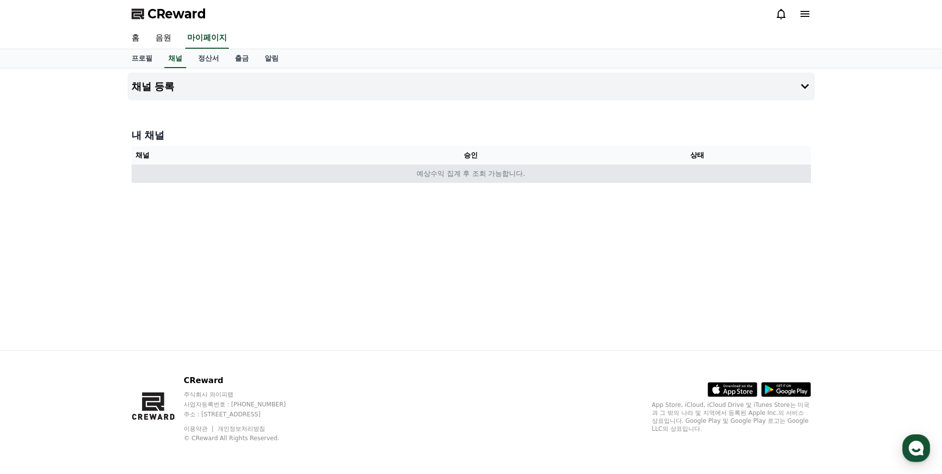
click at [457, 179] on td "예상수익 집계 후 조회 가능합니다." at bounding box center [472, 173] width 680 height 18
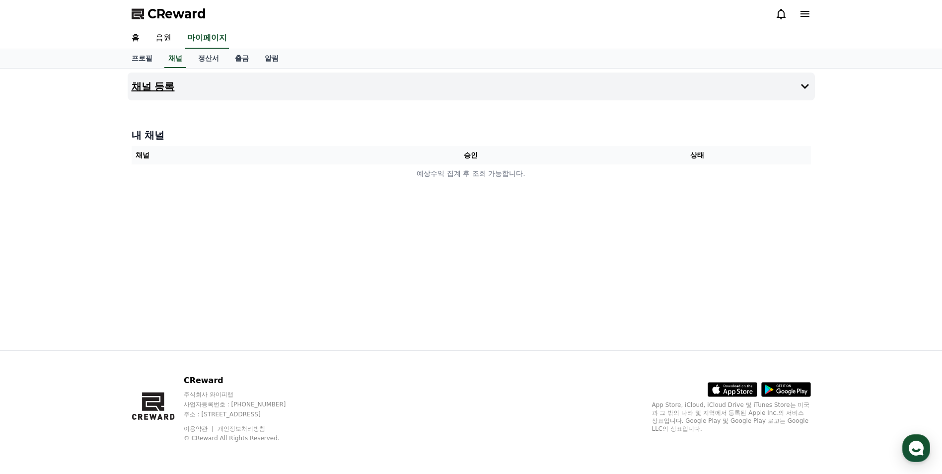
click at [793, 89] on button "채널 등록" at bounding box center [472, 87] width 688 height 28
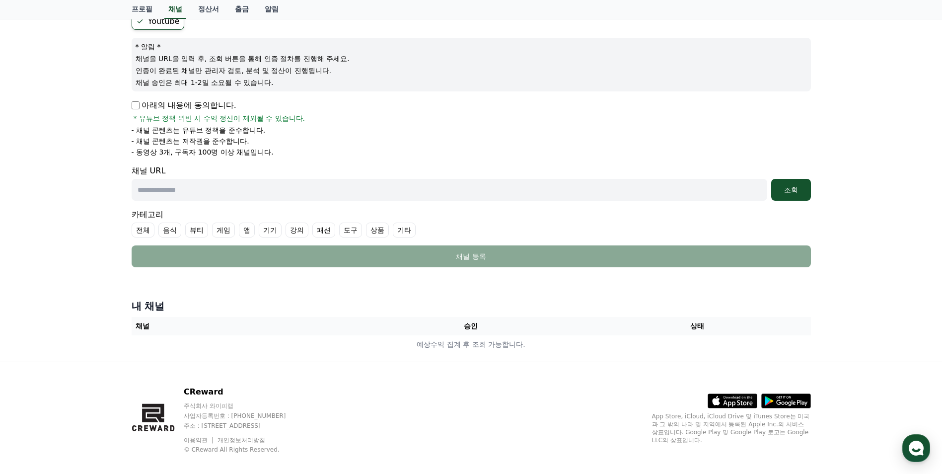
scroll to position [50, 0]
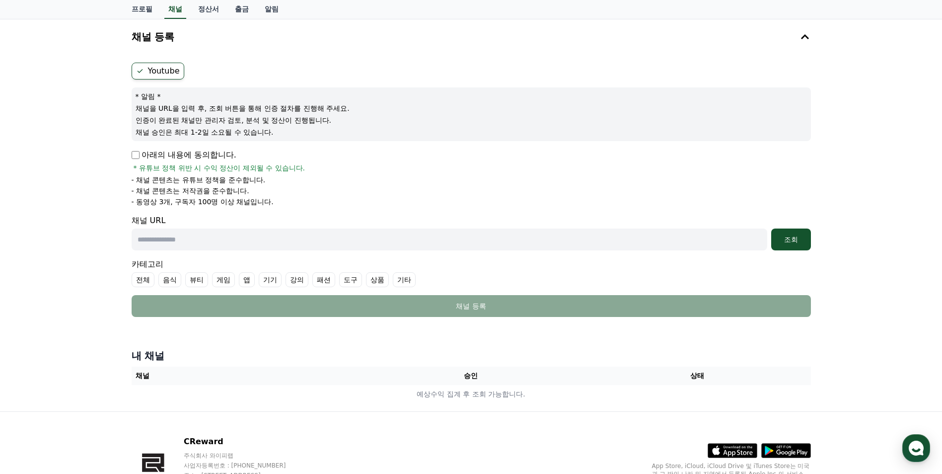
click at [233, 241] on input "text" at bounding box center [450, 240] width 636 height 22
click at [813, 236] on div "Youtube * 알림 * 채널을 URL을 입력 후, 조회 버튼을 통해 인증 절차를 진행해 주세요. 인증이 완료된 채널만 관리자 검토, 분석 …" at bounding box center [472, 190] width 688 height 262
click at [798, 241] on div "조회" at bounding box center [792, 239] width 32 height 10
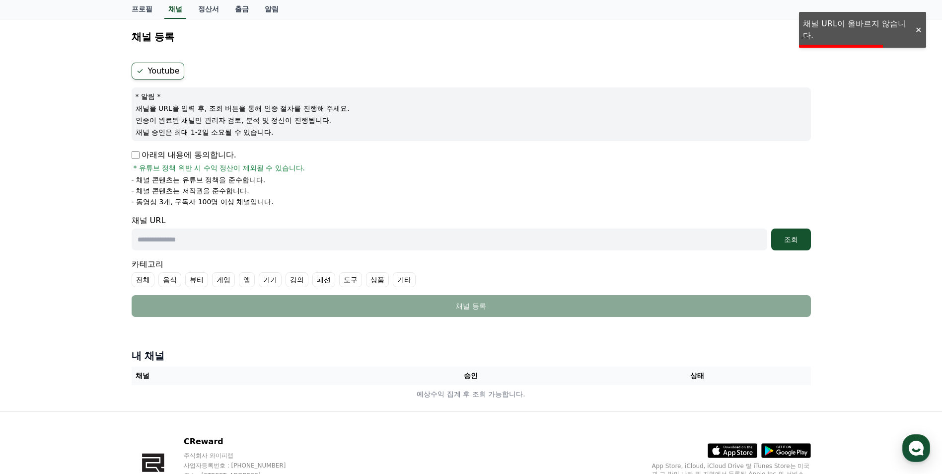
click at [491, 272] on ul "전체 음식 뷰티 게임 앱 기기 강의 패션 도구 상품 기타" at bounding box center [472, 279] width 680 height 15
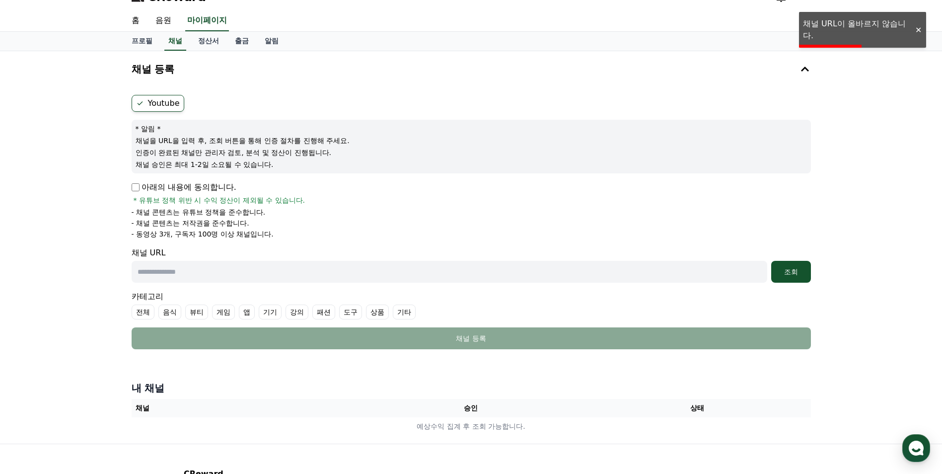
scroll to position [0, 0]
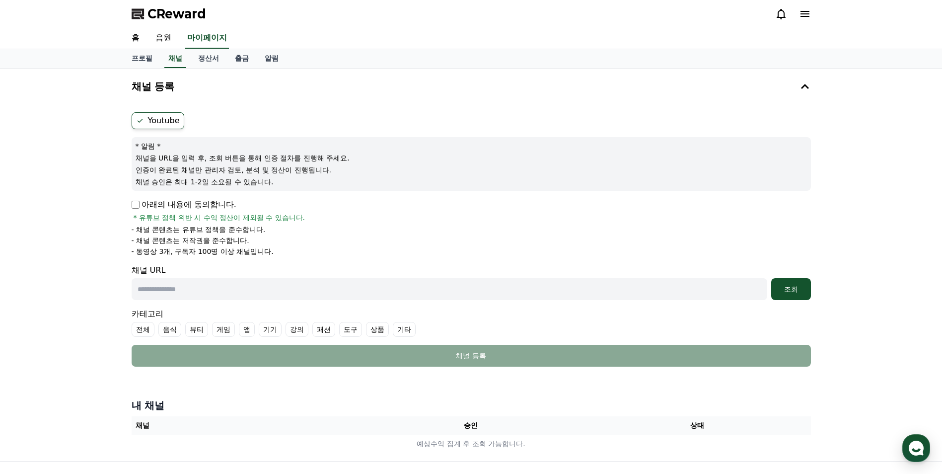
drag, startPoint x: 139, startPoint y: 158, endPoint x: 340, endPoint y: 163, distance: 201.8
click at [340, 163] on div "* 알림 * 채널을 URL을 입력 후, 조회 버튼을 통해 인증 절차를 진행해 주세요. 인증이 완료된 채널만 관리자 검토, 분석 및 정산이 진행…" at bounding box center [472, 164] width 680 height 54
click at [160, 157] on p "채널을 URL을 입력 후, 조회 버튼을 통해 인증 절차를 진행해 주세요." at bounding box center [472, 158] width 672 height 10
drag, startPoint x: 160, startPoint y: 157, endPoint x: 242, endPoint y: 160, distance: 81.5
click at [242, 160] on p "채널을 URL을 입력 후, 조회 버튼을 통해 인증 절차를 진행해 주세요." at bounding box center [472, 158] width 672 height 10
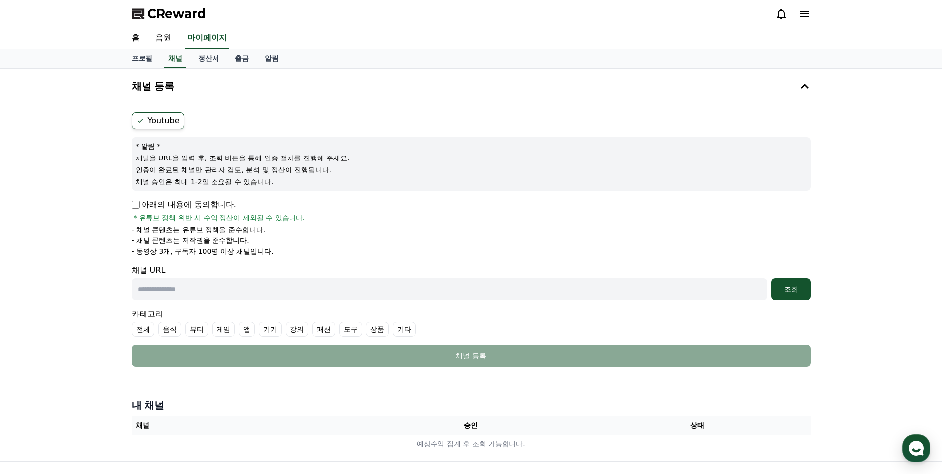
drag, startPoint x: 242, startPoint y: 160, endPoint x: 298, endPoint y: 182, distance: 60.1
click at [298, 182] on p "채널 승인은 최대 1-2일 소요될 수 있습니다." at bounding box center [472, 182] width 672 height 10
drag, startPoint x: 140, startPoint y: 172, endPoint x: 297, endPoint y: 182, distance: 156.8
click at [297, 182] on div "* 알림 * 채널을 URL을 입력 후, 조회 버튼을 통해 인증 절차를 진행해 주세요. 인증이 완료된 채널만 관리자 검토, 분석 및 정산이 진행…" at bounding box center [472, 164] width 680 height 54
drag, startPoint x: 297, startPoint y: 182, endPoint x: 307, endPoint y: 221, distance: 40.5
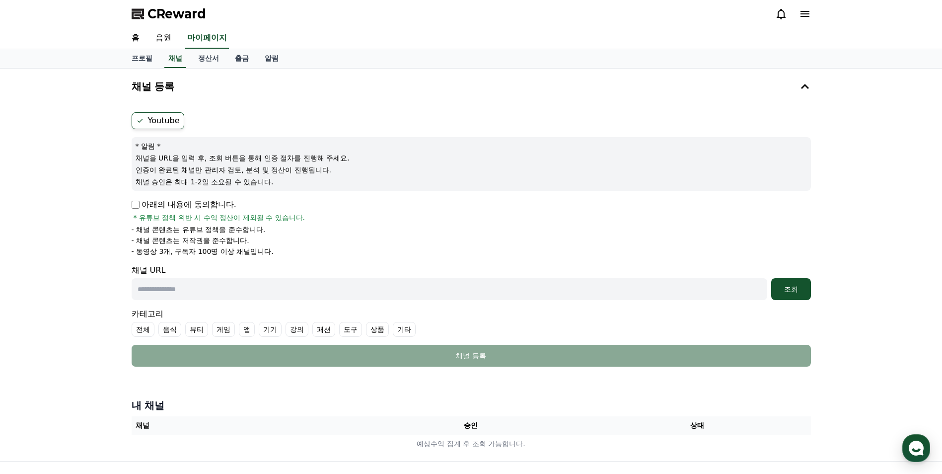
click at [307, 221] on div "아래의 내용에 동의합니다. * 유튜브 정책 위반 시 수익 정산이 제외될 수 있습니다." at bounding box center [472, 211] width 680 height 24
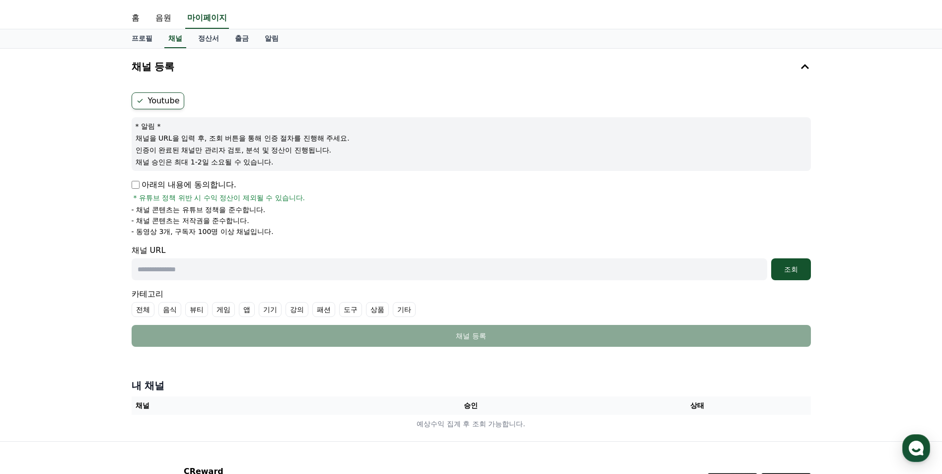
scroll to position [11, 0]
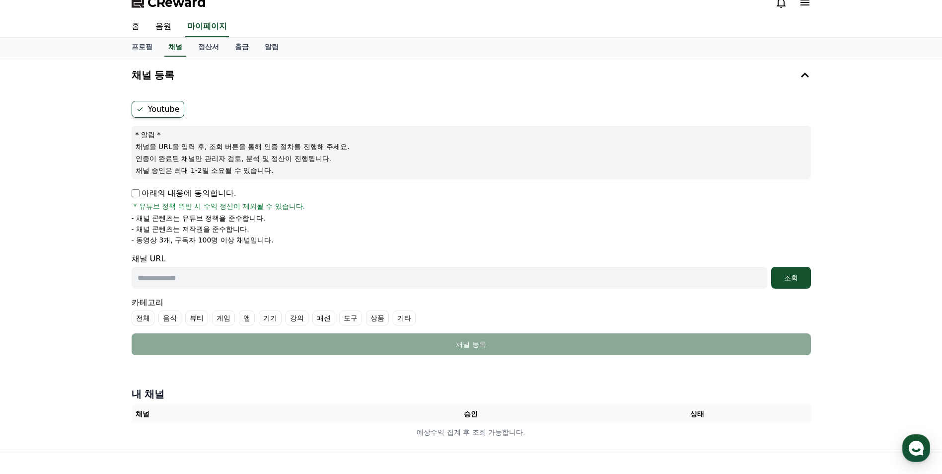
drag, startPoint x: 155, startPoint y: 221, endPoint x: 229, endPoint y: 226, distance: 74.7
click at [229, 226] on ul "- 채널 콘텐츠는 유튜브 정책을 준수합니다. - 채널 콘텐츠는 저작권을 준수합니다. - 동영상 3개, 구독자 100명 이상 채널입니다." at bounding box center [472, 229] width 680 height 32
drag, startPoint x: 229, startPoint y: 226, endPoint x: 169, endPoint y: 236, distance: 60.5
click at [170, 236] on p "- 동영상 3개, 구독자 100명 이상 채널입니다." at bounding box center [203, 240] width 142 height 10
drag, startPoint x: 141, startPoint y: 238, endPoint x: 256, endPoint y: 244, distance: 114.9
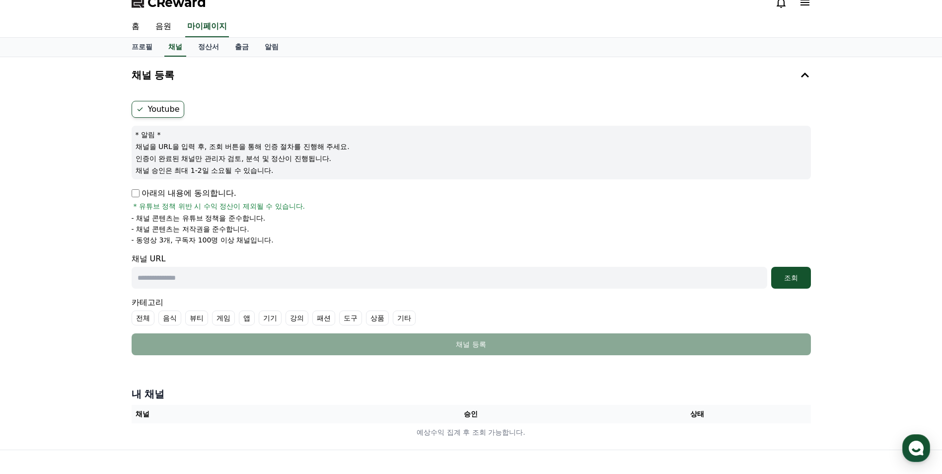
click at [256, 244] on p "- 동영상 3개, 구독자 100명 이상 채널입니다." at bounding box center [203, 240] width 142 height 10
drag, startPoint x: 256, startPoint y: 244, endPoint x: 248, endPoint y: 253, distance: 12.0
click at [248, 253] on div "채널 URL 조회" at bounding box center [472, 271] width 680 height 36
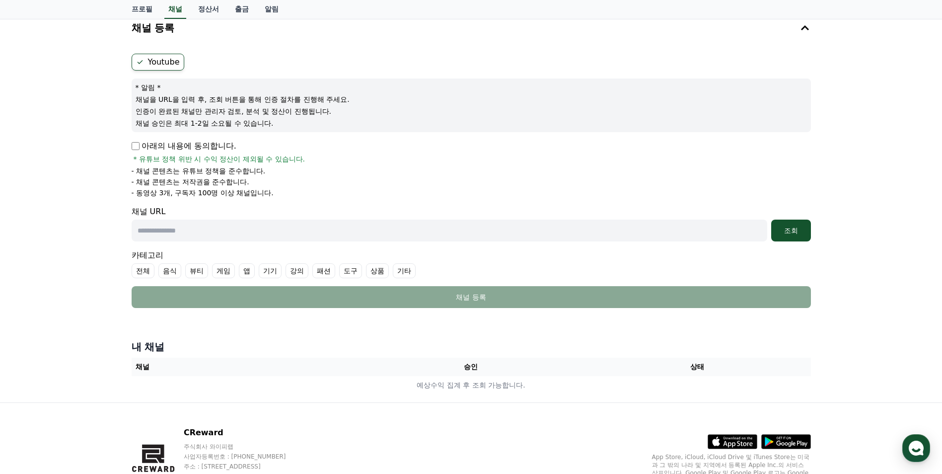
scroll to position [0, 0]
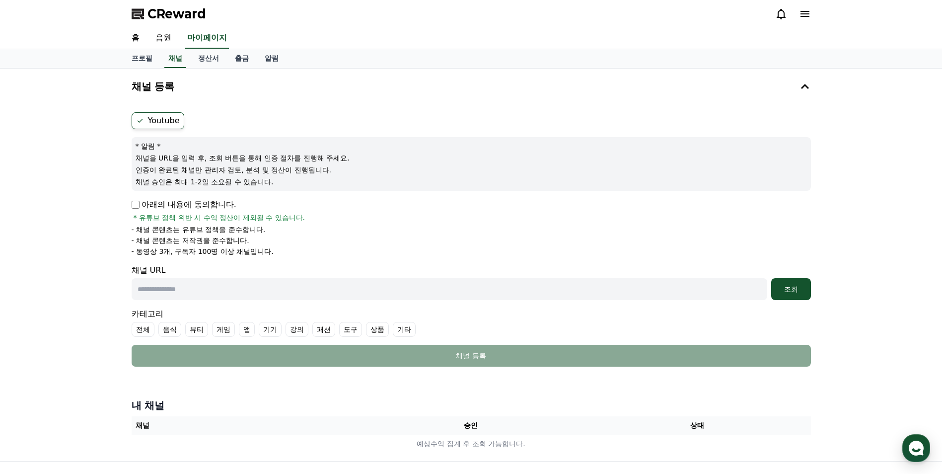
click at [811, 10] on div "CReward" at bounding box center [472, 14] width 696 height 28
click at [803, 14] on icon at bounding box center [805, 14] width 9 height 6
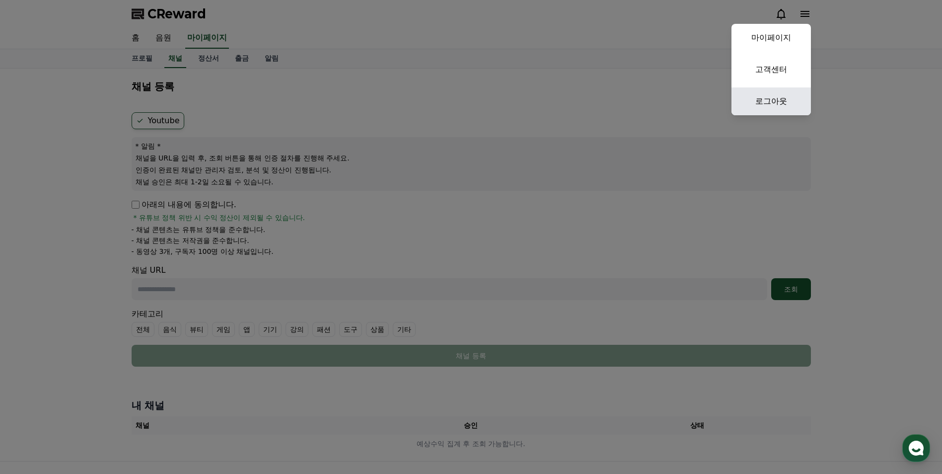
click at [778, 100] on link "로그아웃" at bounding box center [771, 101] width 79 height 28
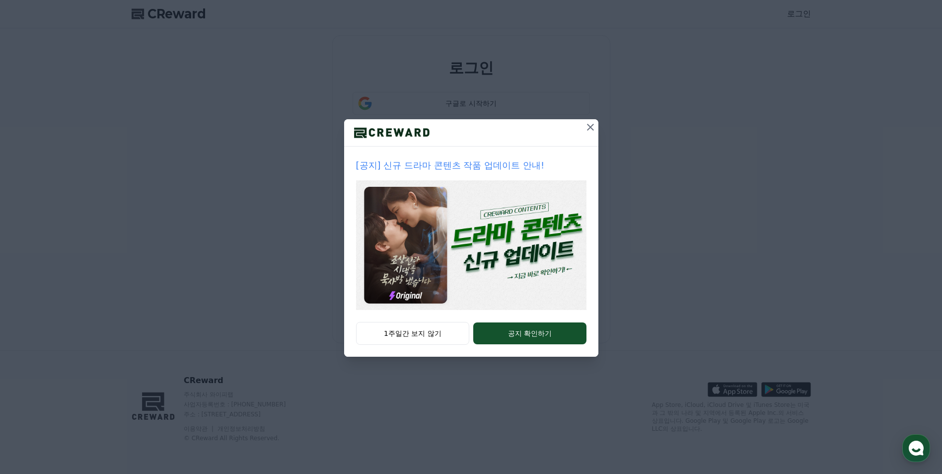
click at [598, 127] on button at bounding box center [591, 127] width 16 height 16
